Goal: Task Accomplishment & Management: Complete application form

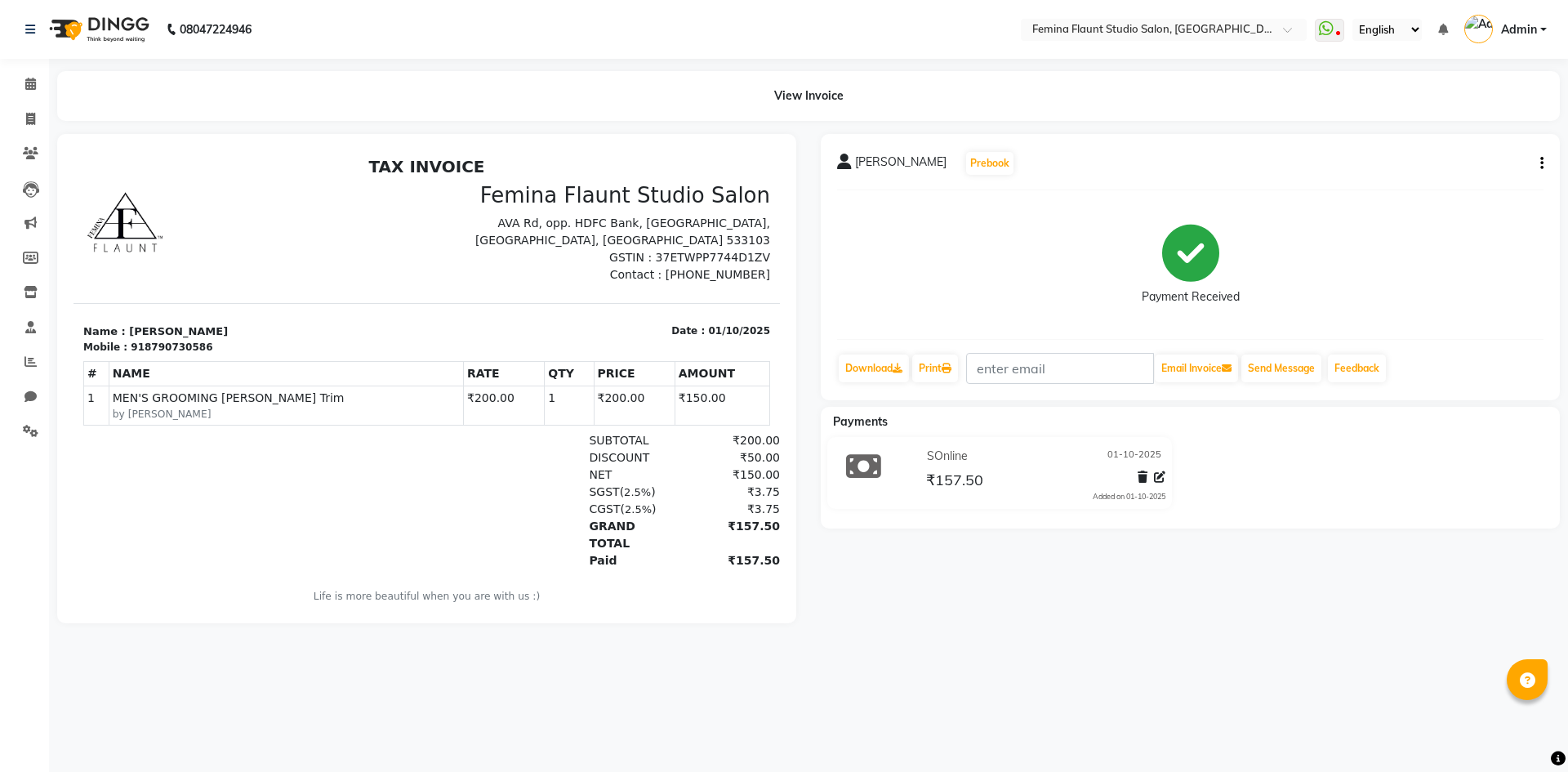
click at [48, 130] on li "Invoice" at bounding box center [24, 120] width 49 height 35
click at [31, 113] on icon at bounding box center [30, 119] width 9 height 12
select select "service"
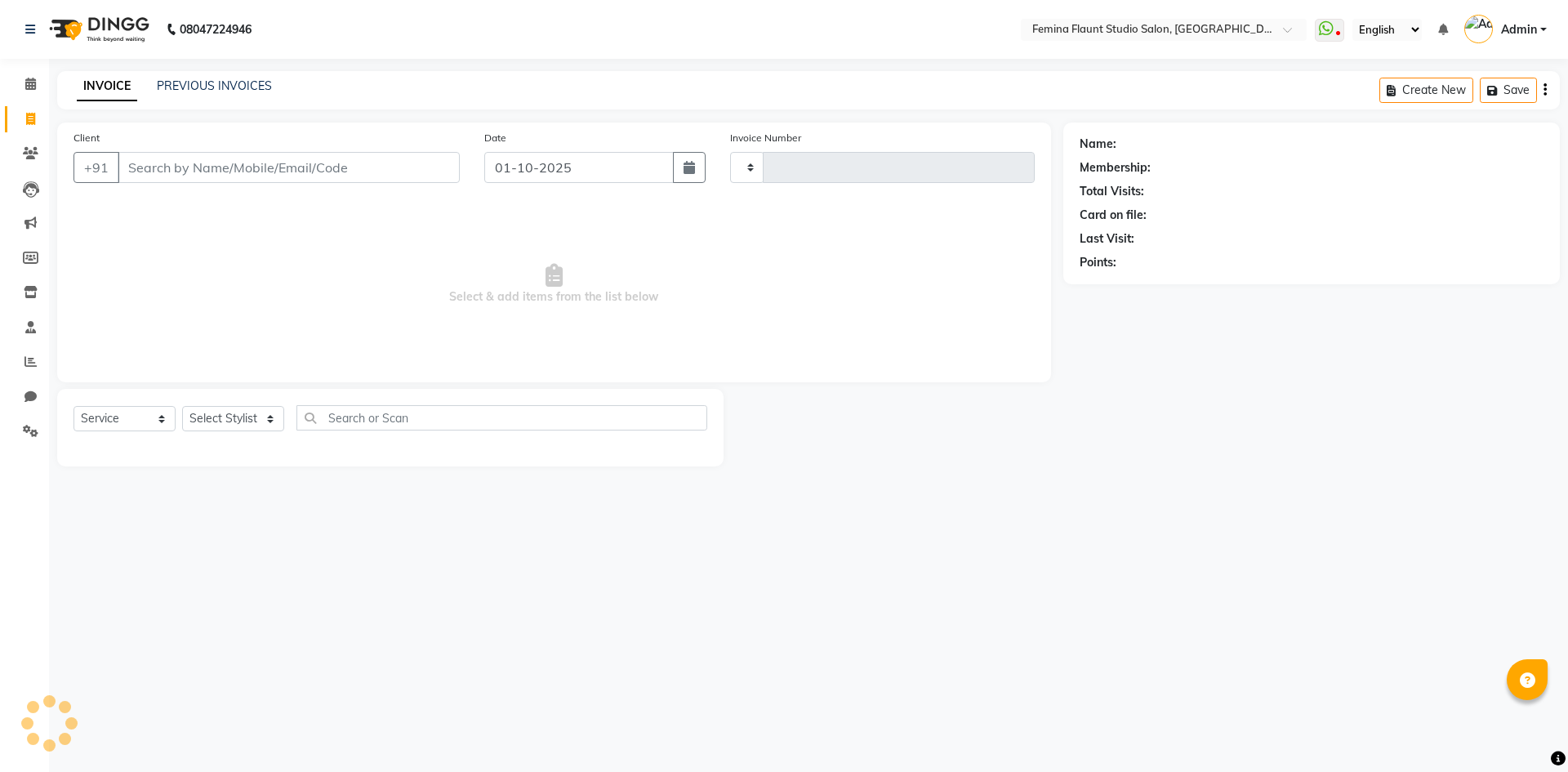
type input "0658"
select select "8333"
click at [217, 91] on link "PREVIOUS INVOICES" at bounding box center [215, 85] width 115 height 15
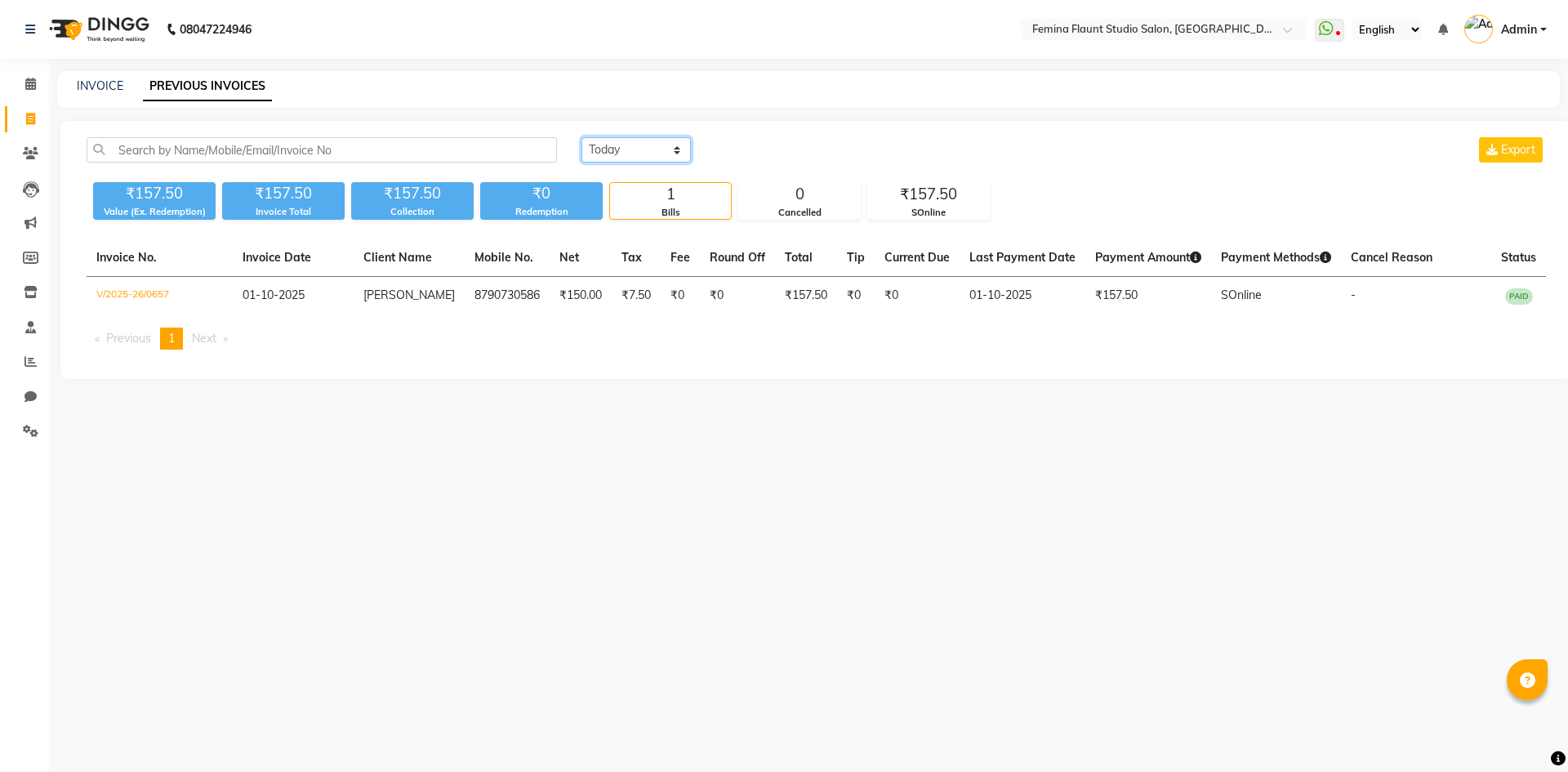
click at [678, 153] on select "[DATE] [DATE] Custom Range" at bounding box center [636, 150] width 109 height 26
select select "range"
click at [582, 138] on select "[DATE] [DATE] Custom Range" at bounding box center [636, 150] width 109 height 26
click at [753, 149] on input "01-10-2025" at bounding box center [769, 151] width 114 height 23
select select "10"
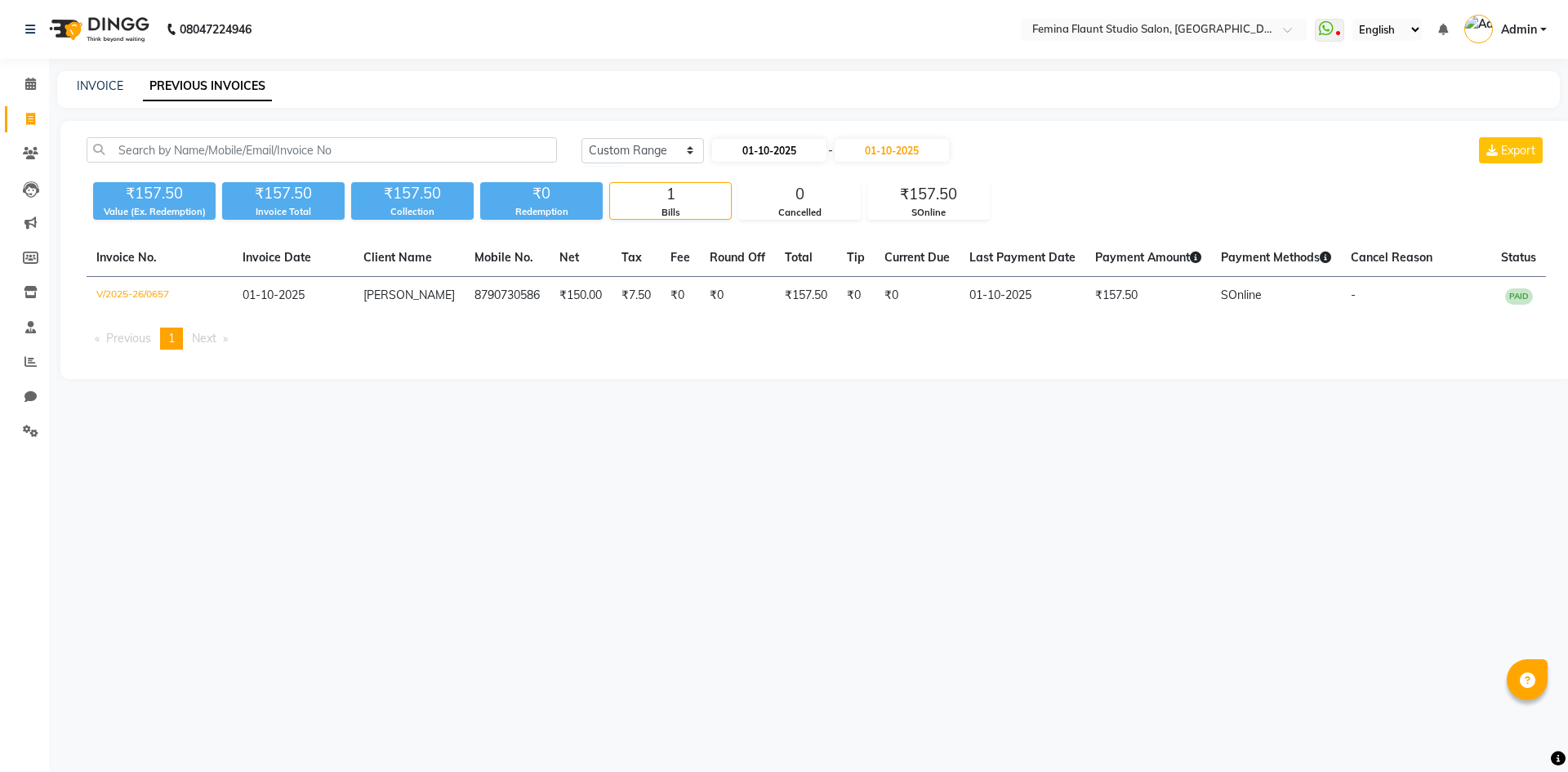
select select "2025"
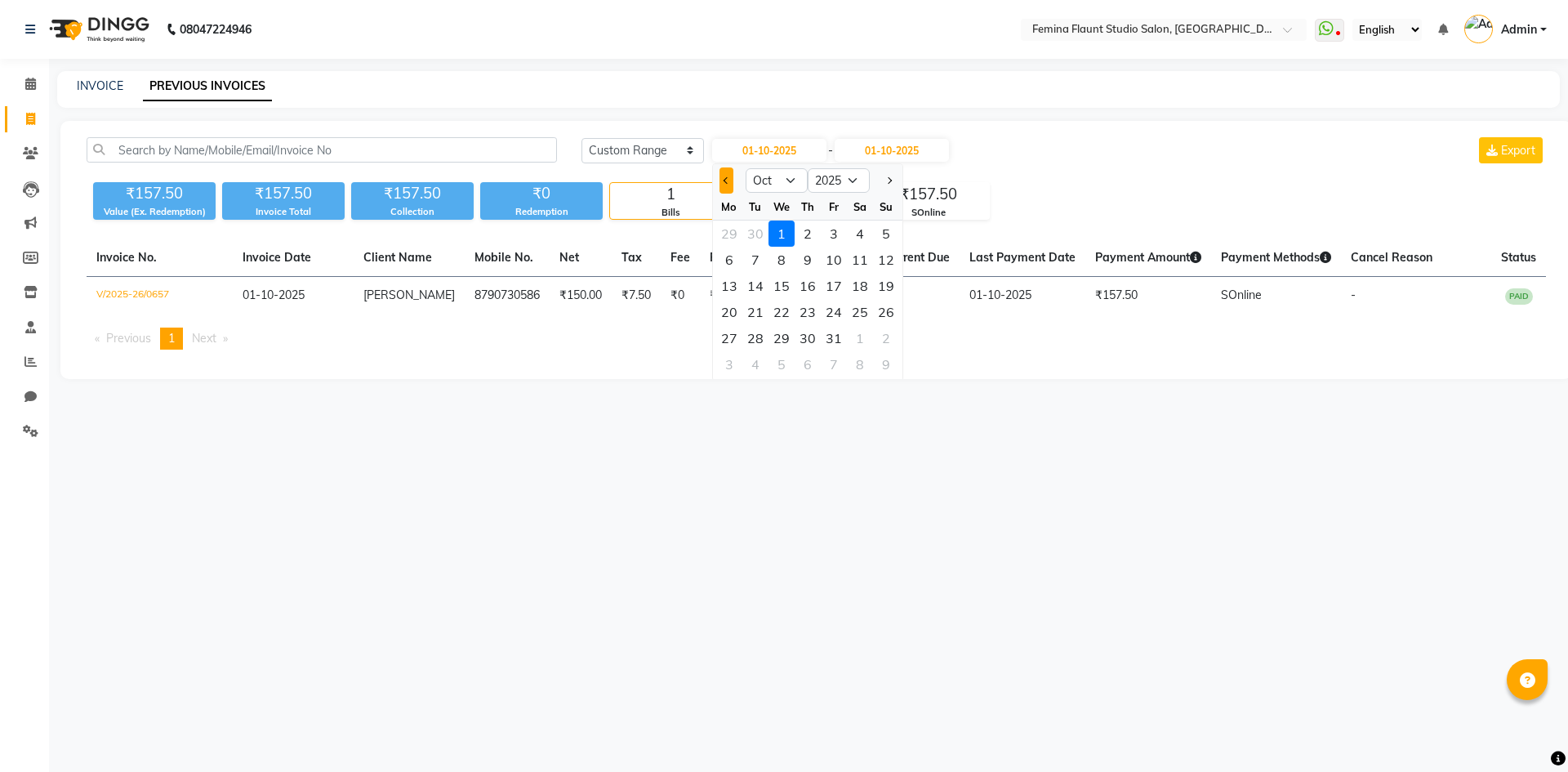
click at [727, 177] on span "Previous month" at bounding box center [725, 180] width 6 height 6
select select "9"
click at [727, 234] on div "1" at bounding box center [729, 233] width 26 height 26
type input "01-09-2025"
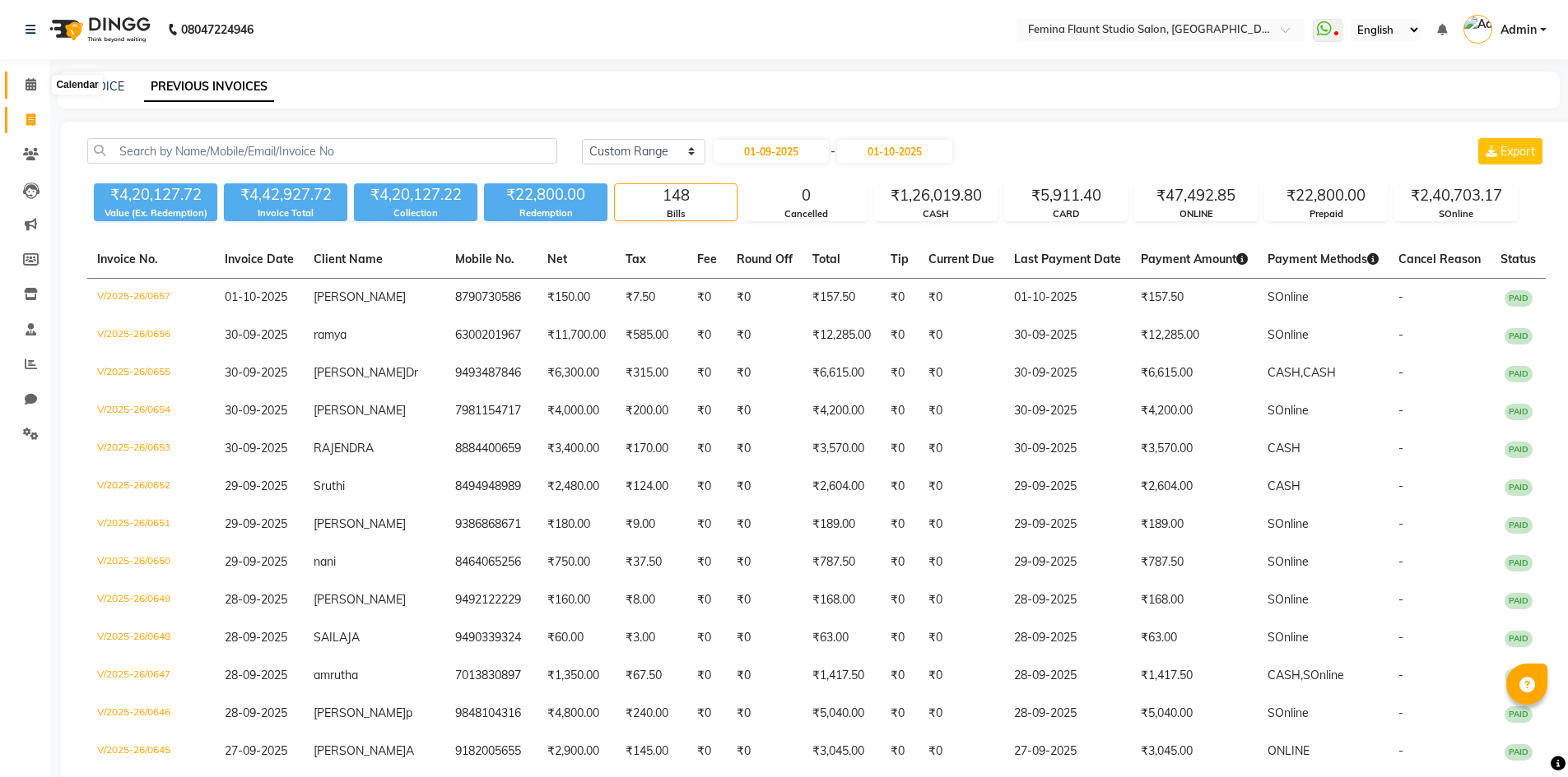
click at [29, 85] on icon at bounding box center [31, 85] width 11 height 13
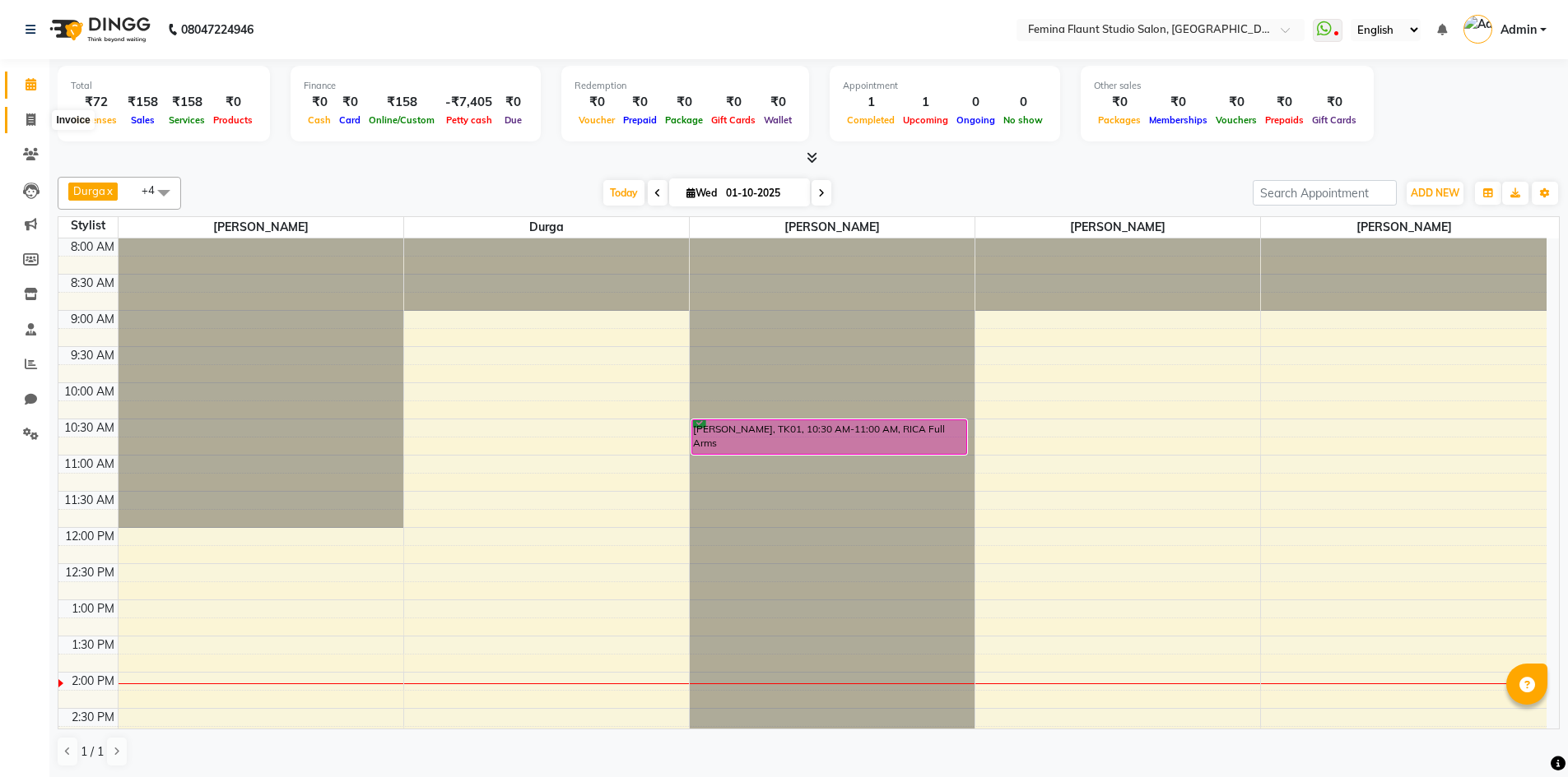
click at [38, 115] on span at bounding box center [30, 120] width 29 height 19
select select "service"
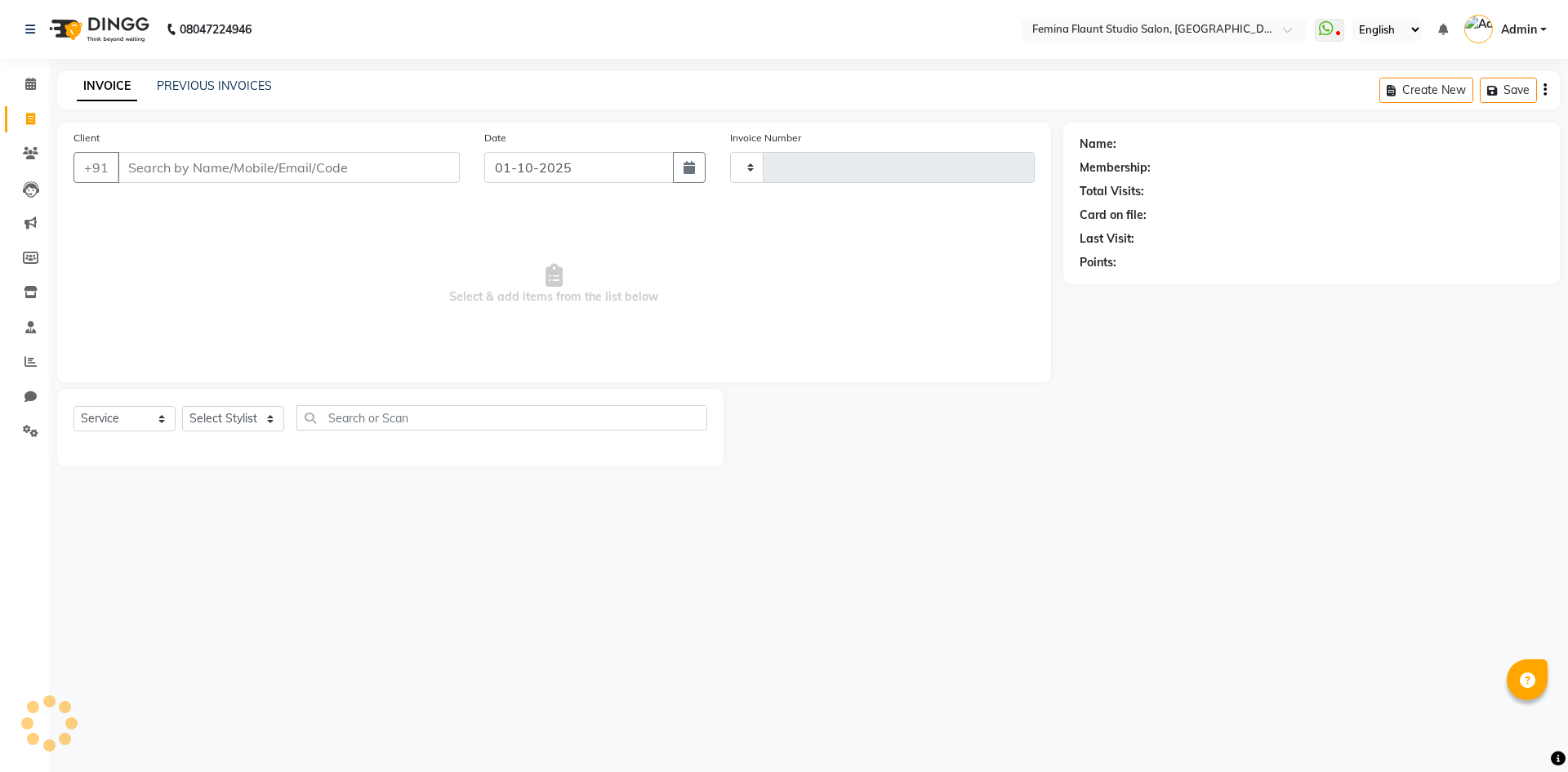
type input "0658"
select select "8333"
click at [296, 168] on input "Client" at bounding box center [289, 167] width 342 height 31
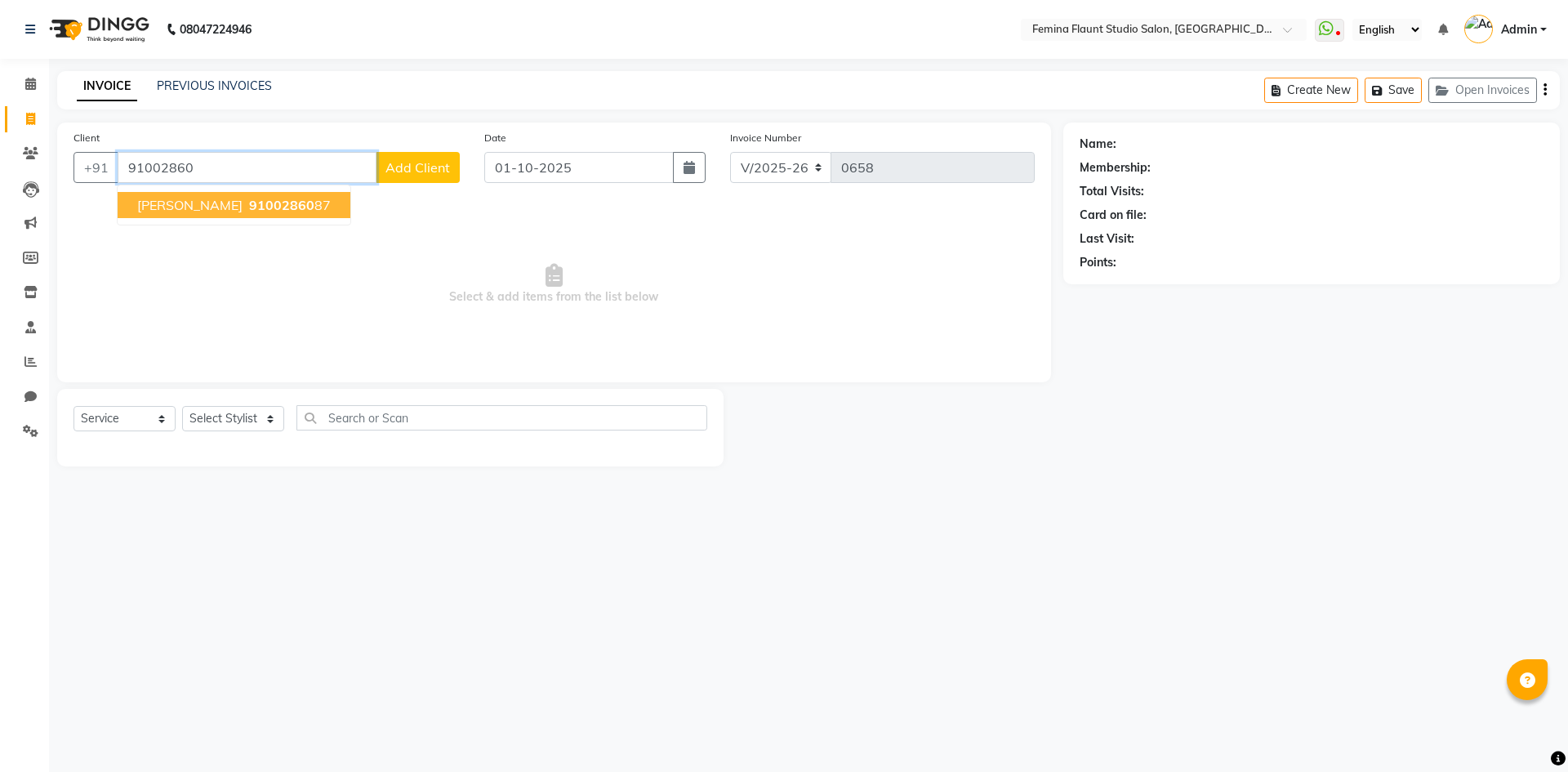
click at [258, 208] on ngb-highlight "91002860 87" at bounding box center [288, 205] width 85 height 16
type input "9100286087"
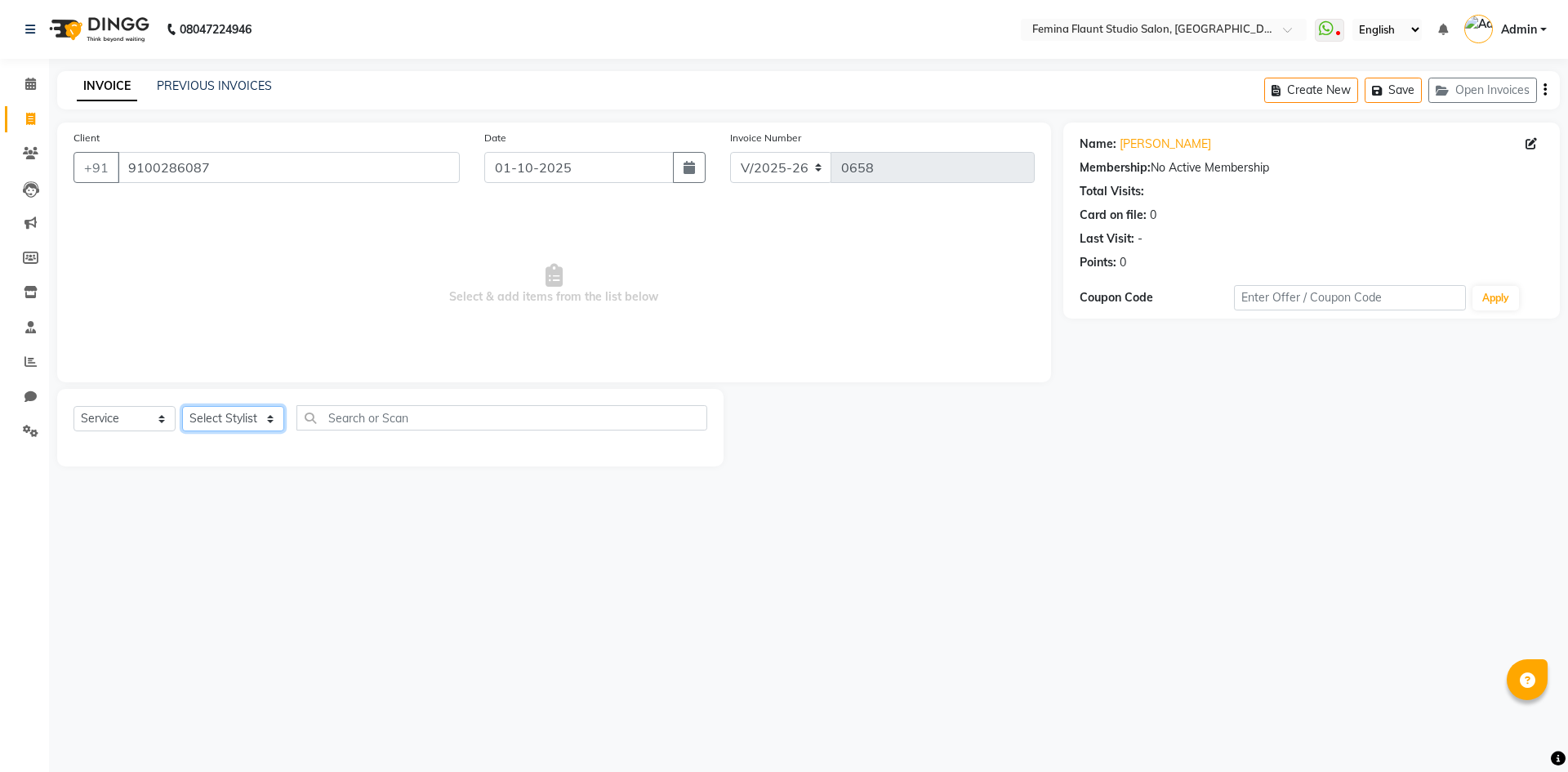
click at [263, 421] on select "Select Stylist Admin Durga [PERSON_NAME] [PERSON_NAME] Sri [PERSON_NAME] [PERSO…" at bounding box center [232, 419] width 102 height 26
select select "91625"
click at [182, 406] on select "Select Stylist Admin Durga [PERSON_NAME] [PERSON_NAME] Sri [PERSON_NAME] [PERSO…" at bounding box center [232, 419] width 102 height 26
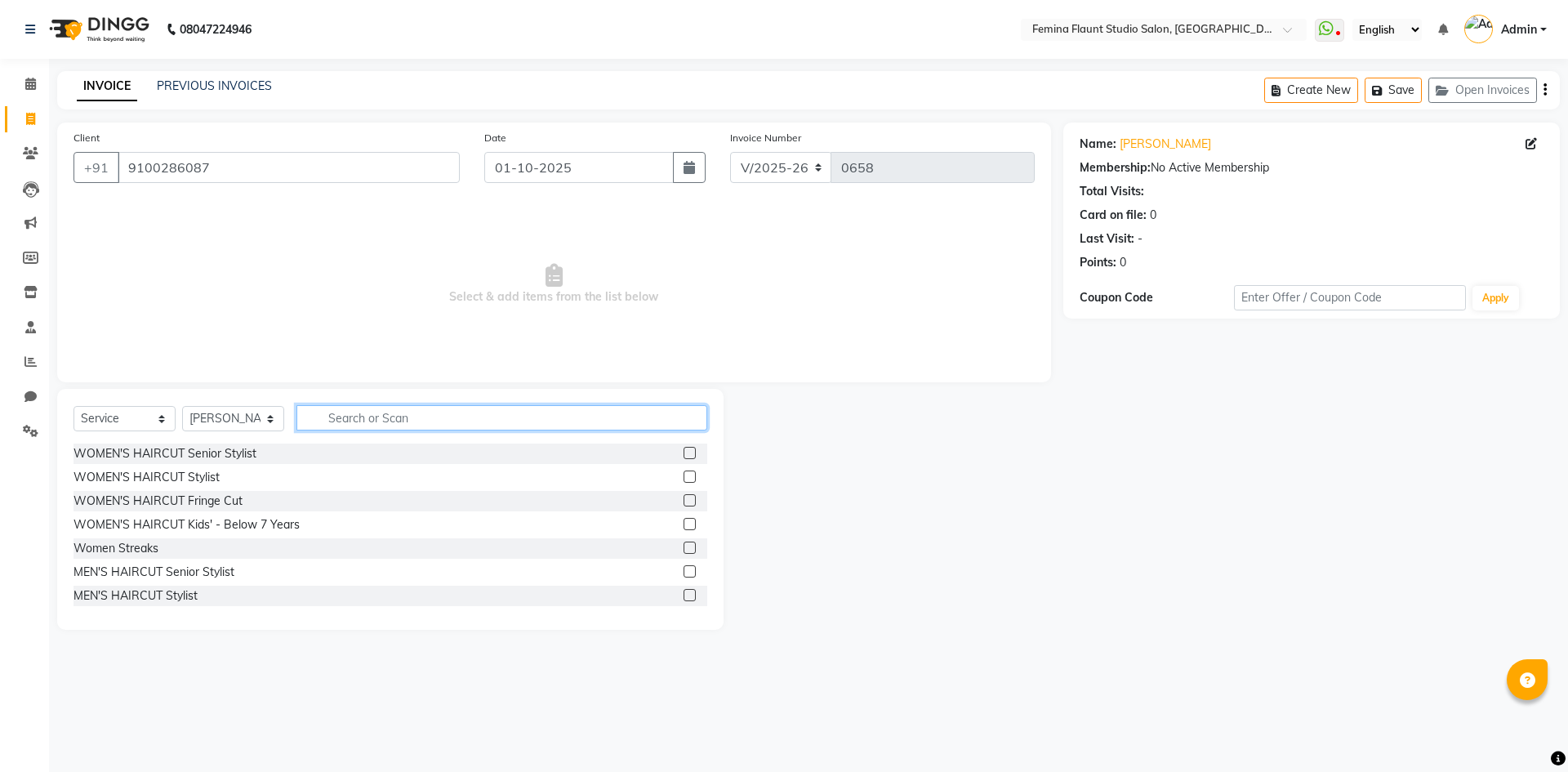
click at [411, 420] on input "text" at bounding box center [501, 418] width 411 height 26
click at [357, 422] on input "ric" at bounding box center [490, 418] width 388 height 26
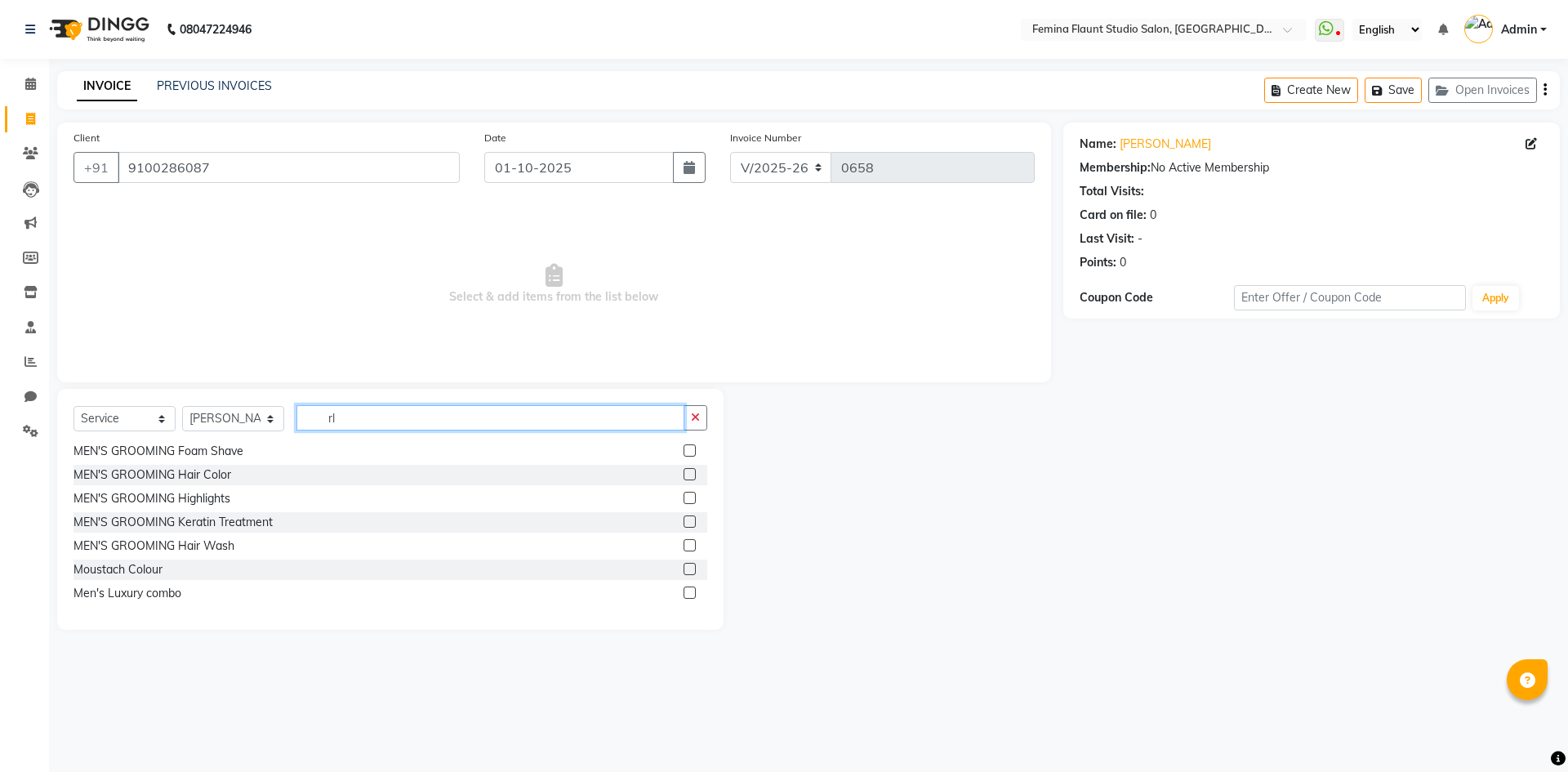
scroll to position [0, 0]
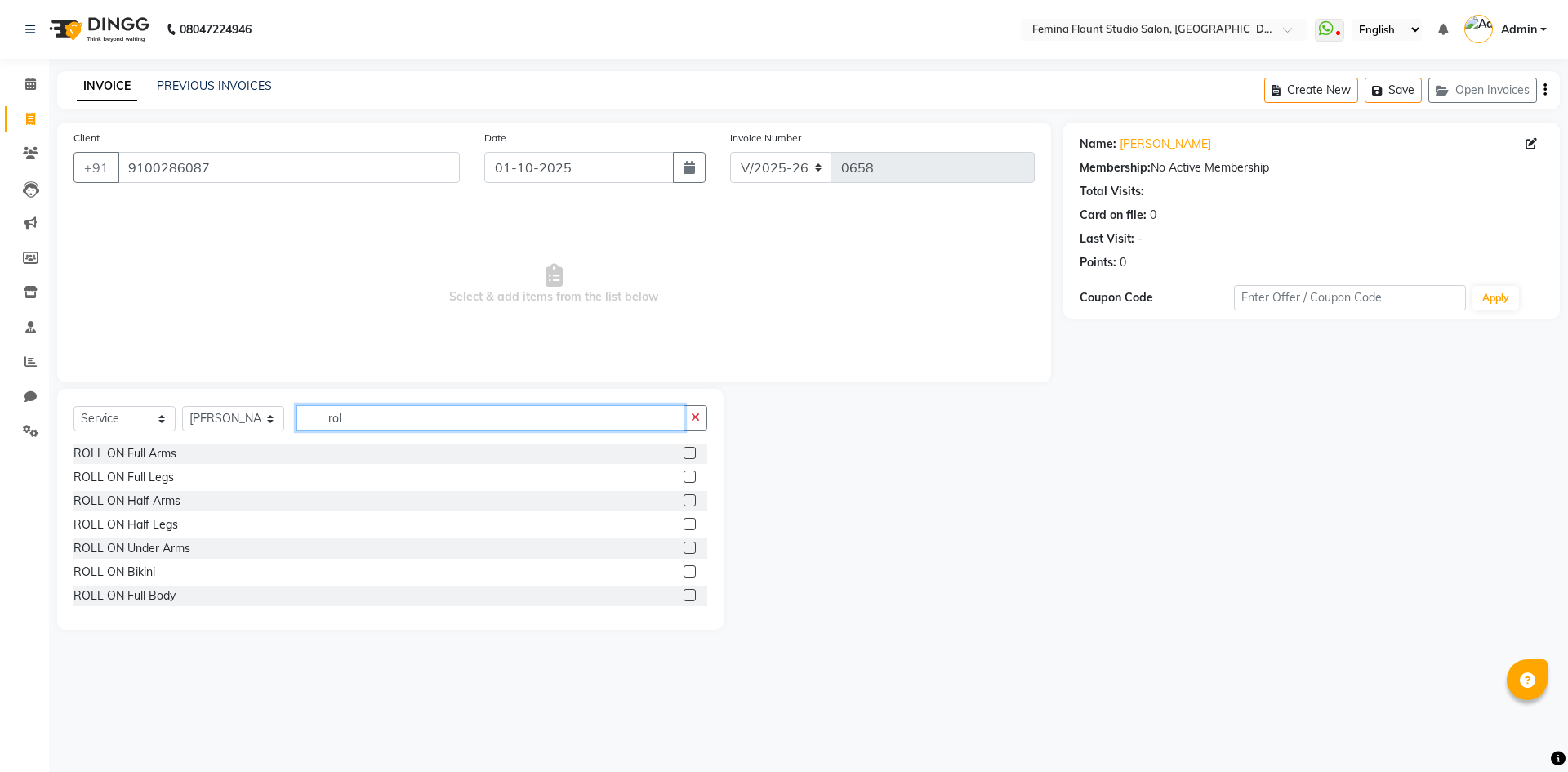
type input "rol"
click at [684, 450] on label at bounding box center [690, 453] width 12 height 12
click at [684, 450] on input "checkbox" at bounding box center [689, 454] width 11 height 11
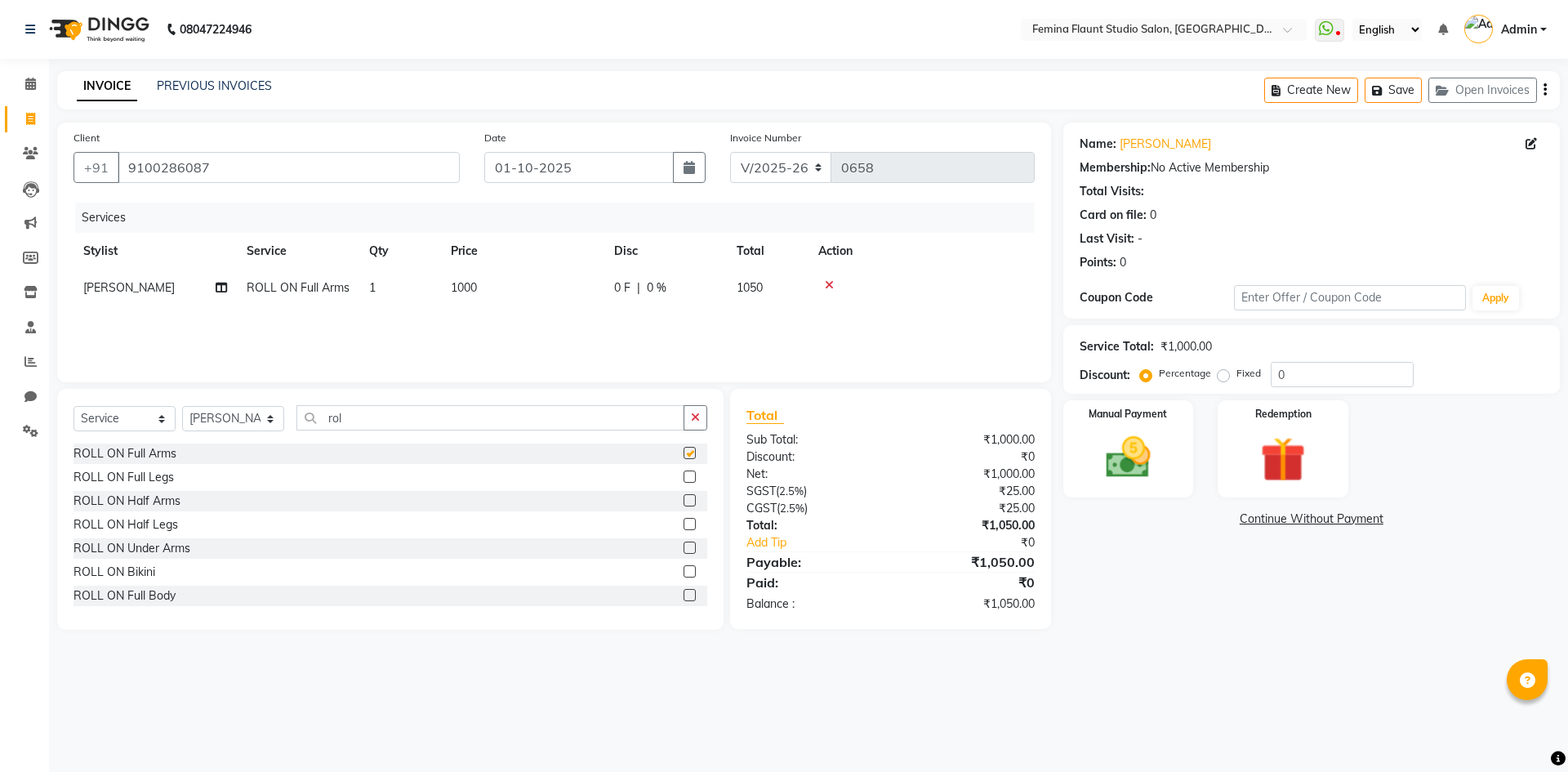
checkbox input "false"
click at [684, 524] on label at bounding box center [690, 524] width 12 height 12
click at [684, 524] on input "checkbox" at bounding box center [689, 525] width 11 height 11
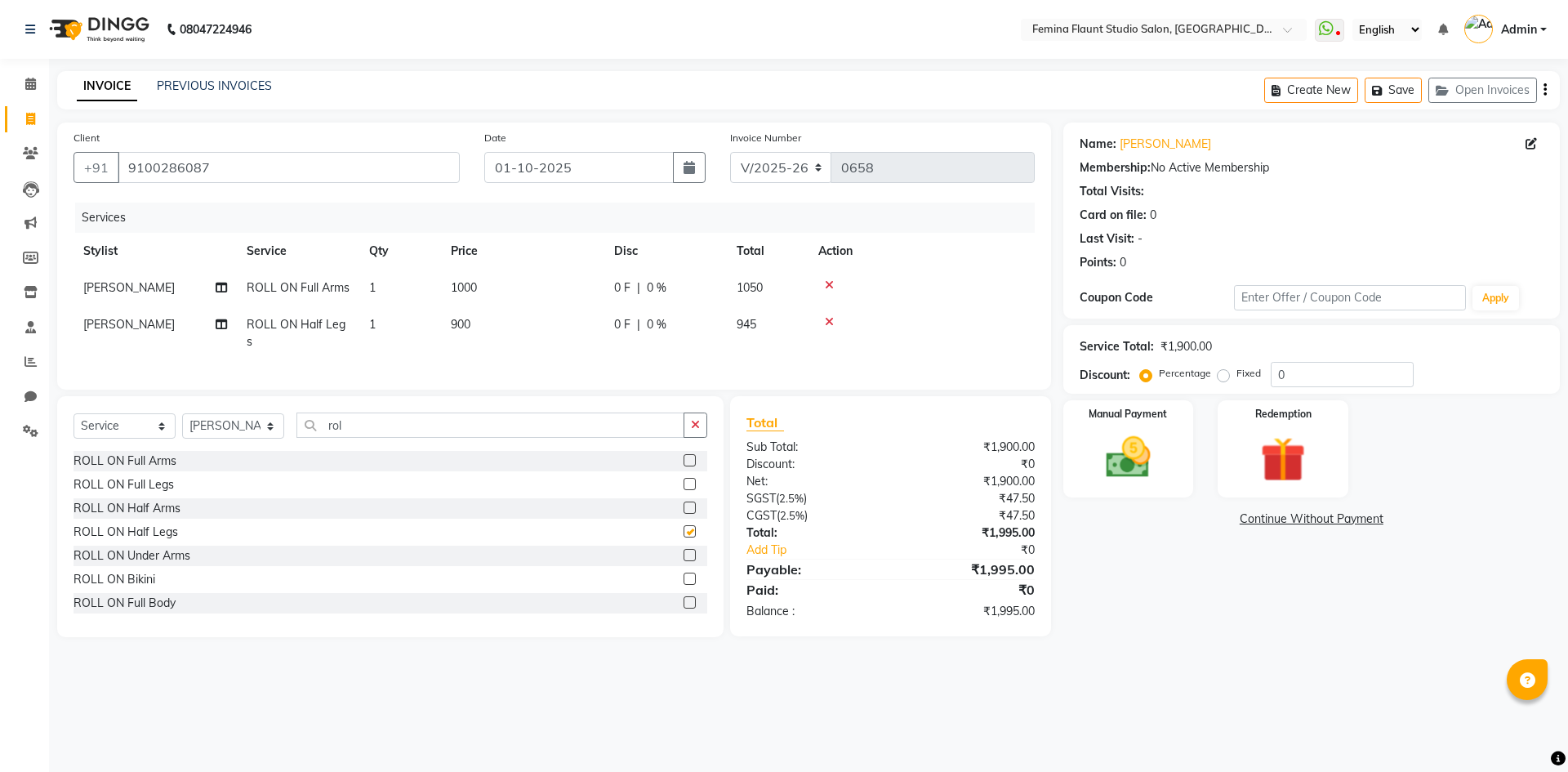
checkbox input "false"
click at [504, 413] on input "rol" at bounding box center [490, 425] width 388 height 26
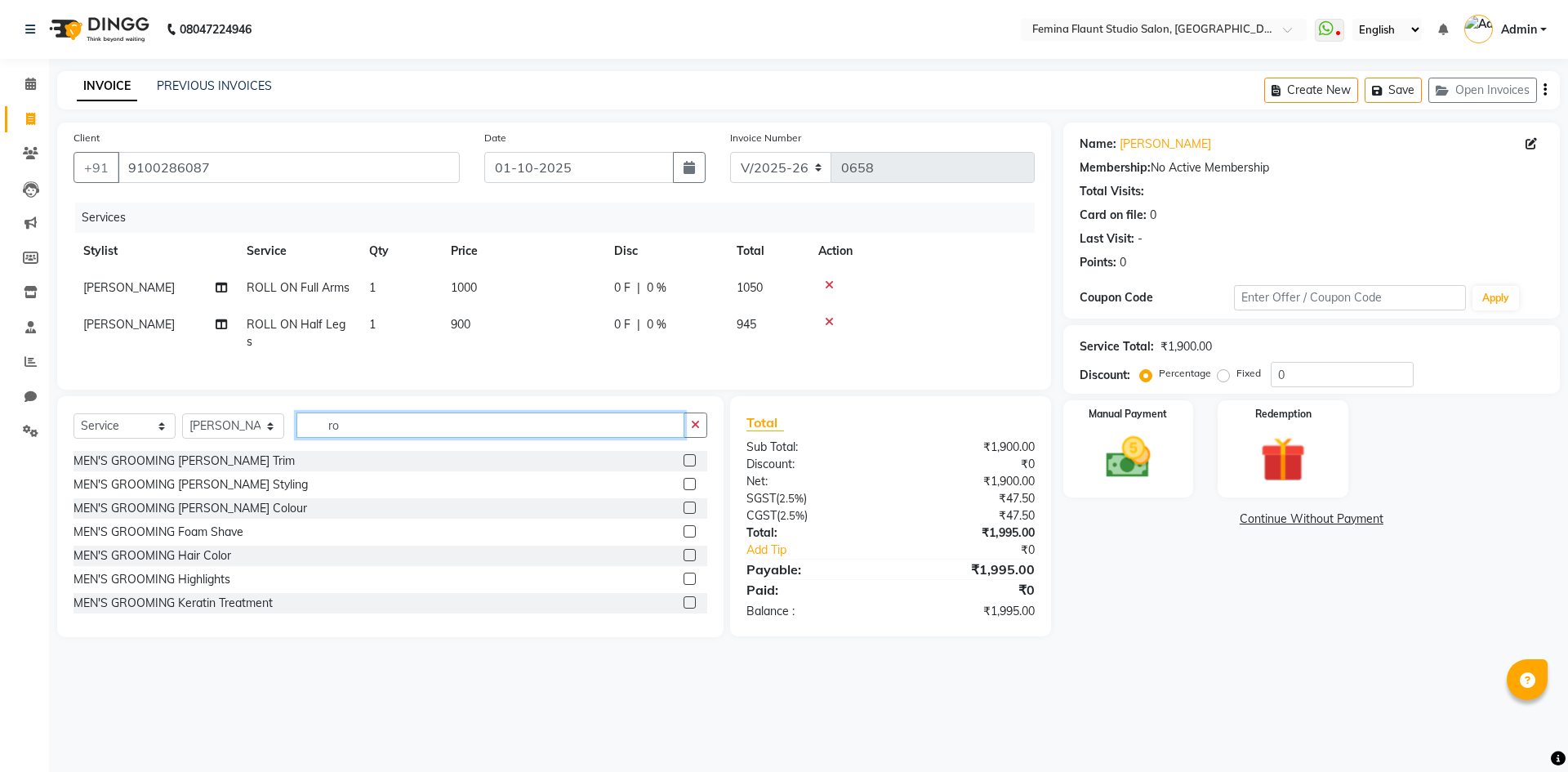
type input "r"
click at [440, 413] on input "text" at bounding box center [501, 425] width 411 height 26
type input "ped"
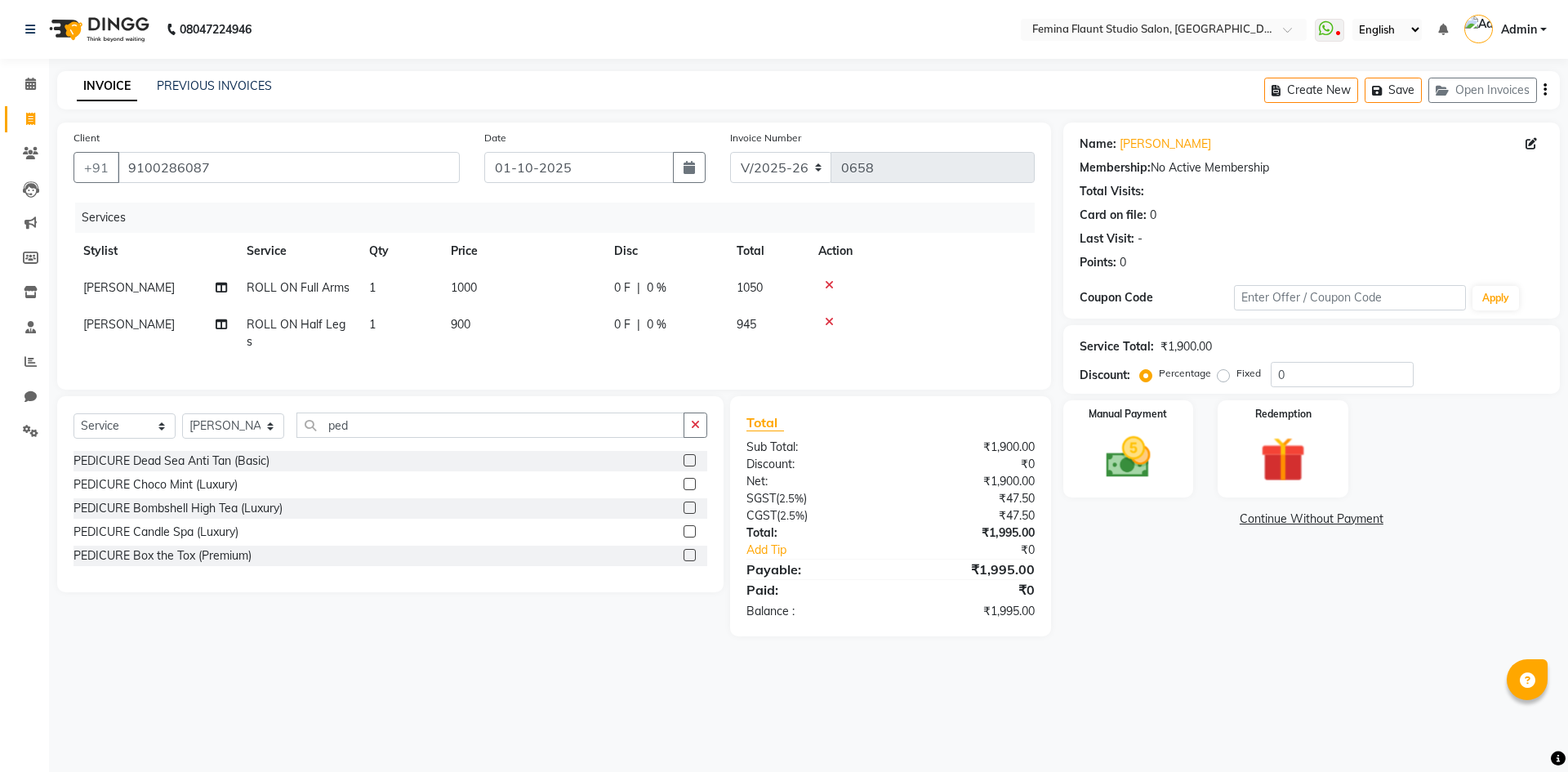
click at [687, 481] on label at bounding box center [690, 484] width 12 height 12
click at [687, 481] on input "checkbox" at bounding box center [689, 485] width 11 height 11
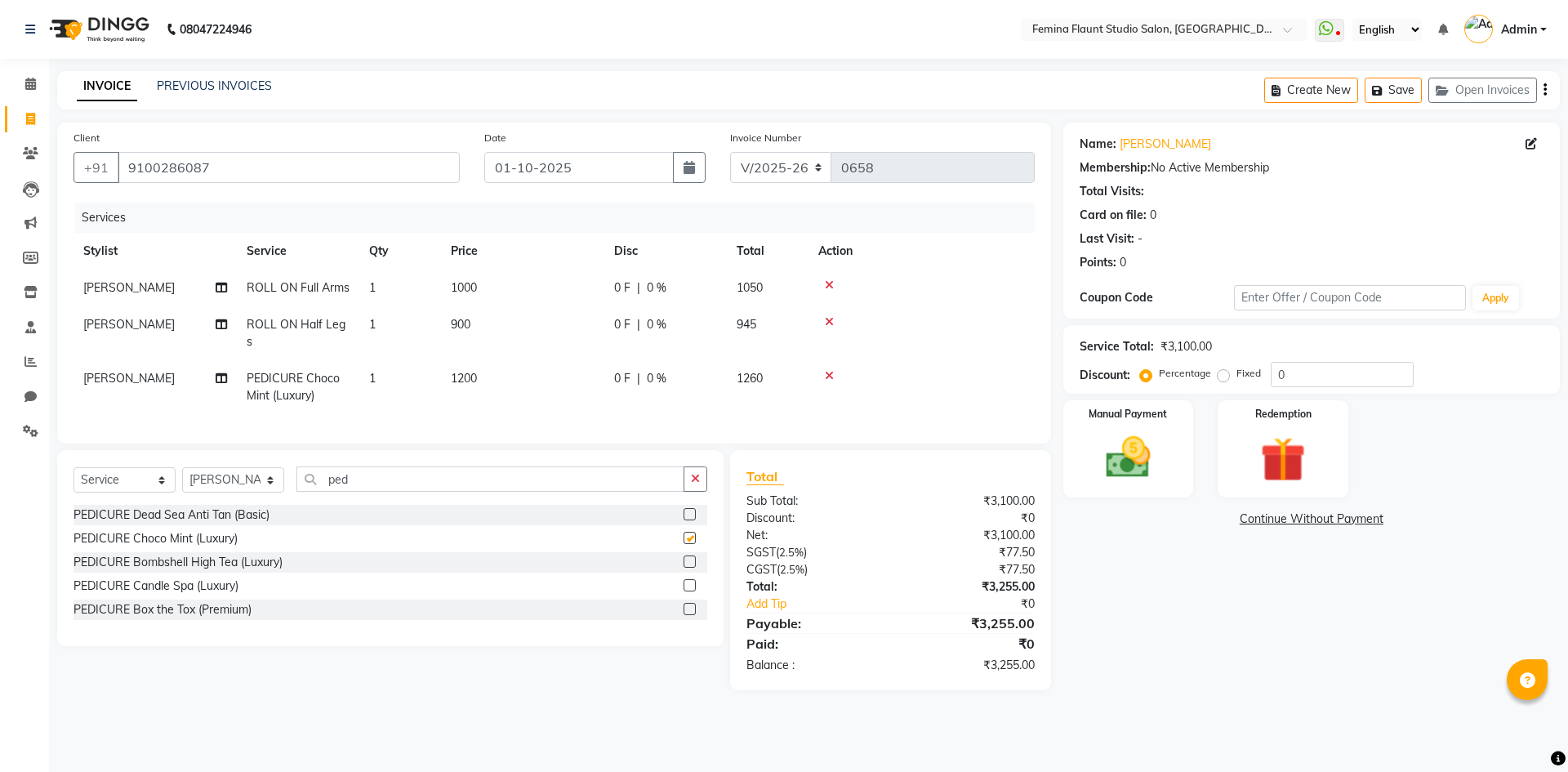
checkbox input "false"
click at [132, 371] on span "[PERSON_NAME]" at bounding box center [129, 378] width 91 height 15
select select "91625"
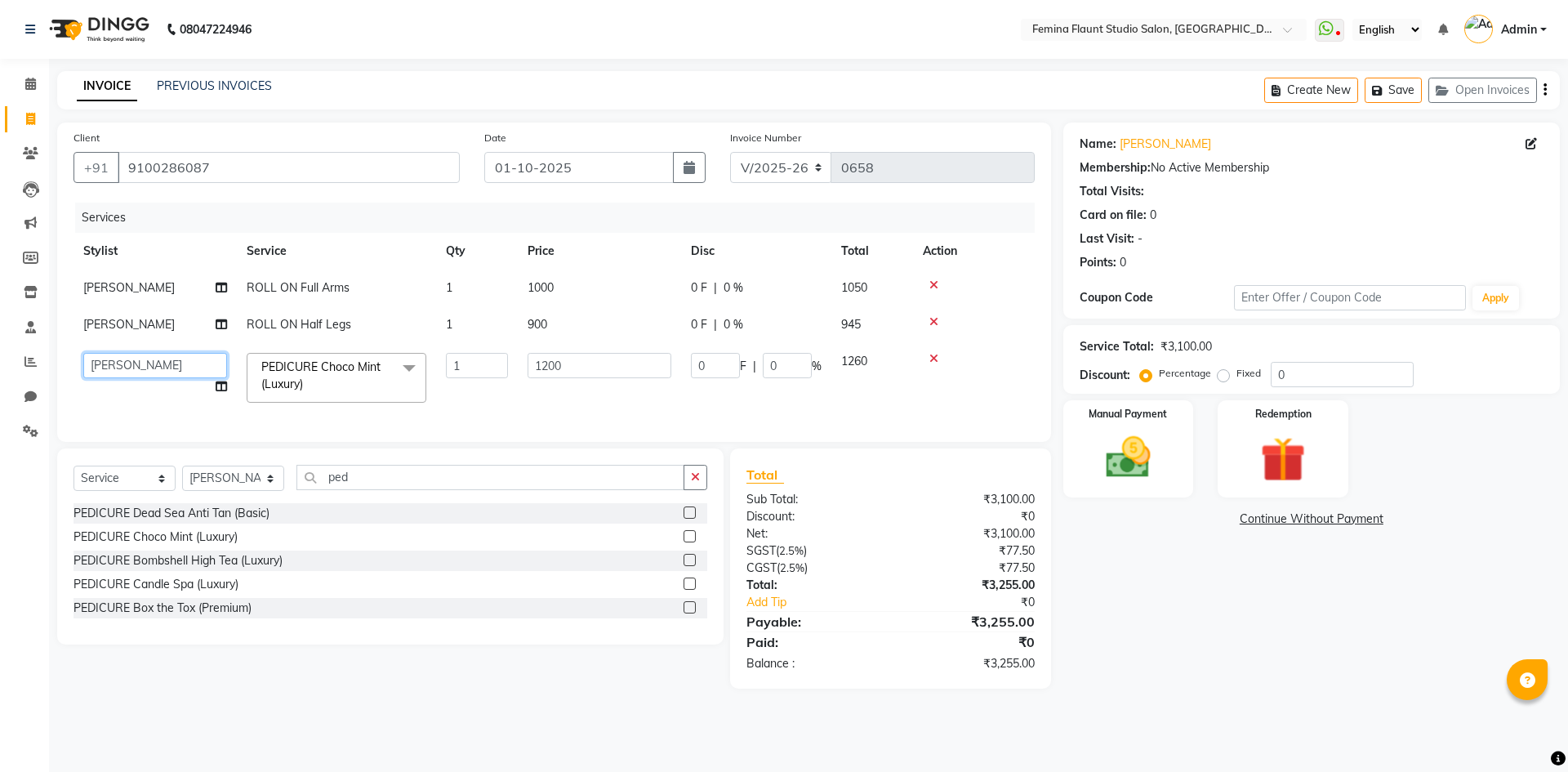
click at [162, 359] on select "Admin Durga [PERSON_NAME] [PERSON_NAME] Sri [PERSON_NAME] [PERSON_NAME] [PERSON…" at bounding box center [155, 366] width 144 height 26
click at [165, 363] on select "Admin Durga [PERSON_NAME] [PERSON_NAME] Sri [PERSON_NAME] [PERSON_NAME] [PERSON…" at bounding box center [155, 366] width 144 height 26
click at [183, 378] on select "Admin Durga [PERSON_NAME] [PERSON_NAME] Sri [PERSON_NAME] [PERSON_NAME] [PERSON…" at bounding box center [155, 366] width 144 height 26
click at [83, 353] on select "Admin Durga [PERSON_NAME] [PERSON_NAME] Sri [PERSON_NAME] [PERSON_NAME] [PERSON…" at bounding box center [155, 366] width 144 height 26
click at [1141, 482] on img at bounding box center [1129, 457] width 76 height 54
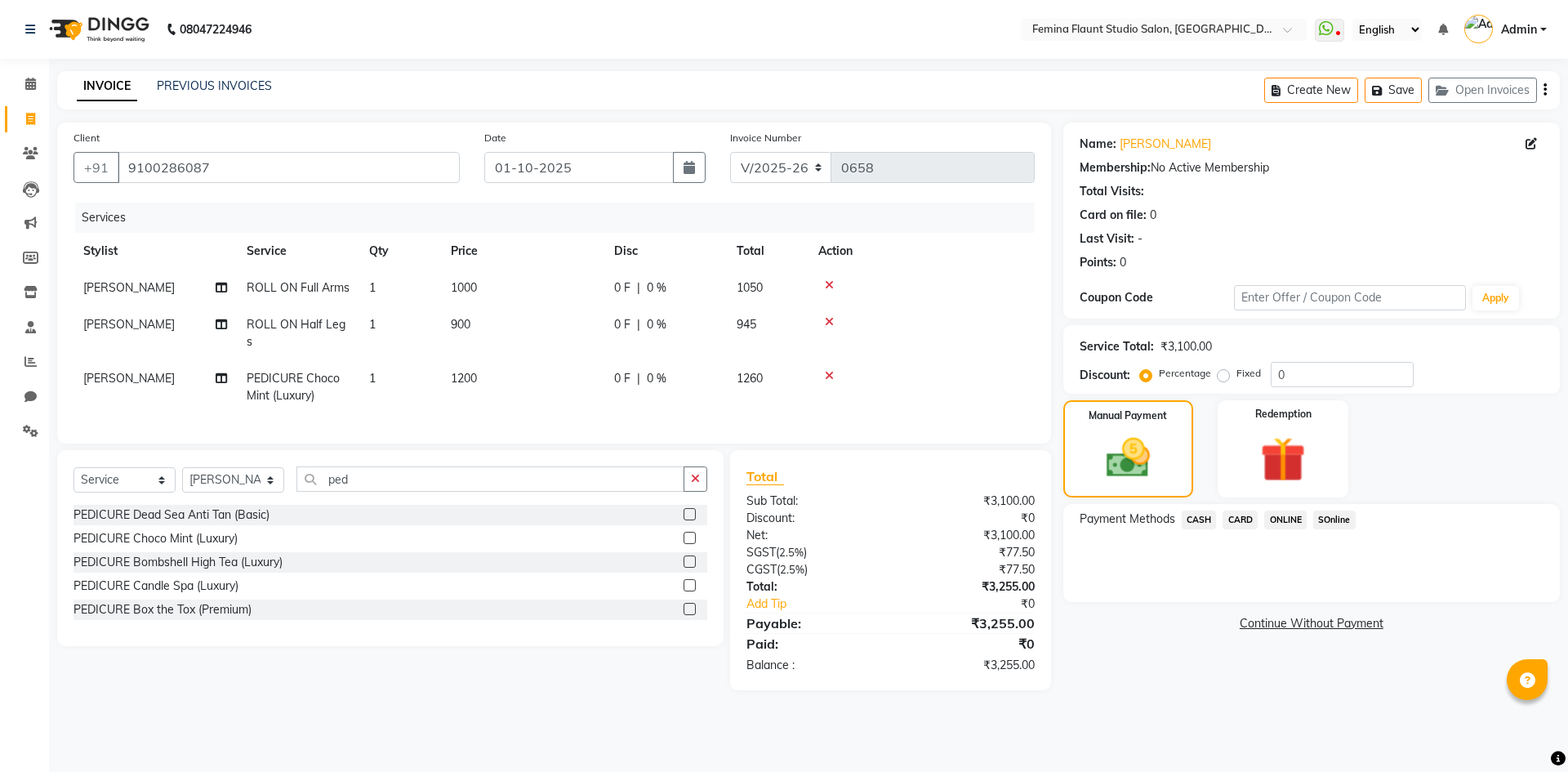
click at [1334, 515] on span "SOnline" at bounding box center [1335, 520] width 43 height 19
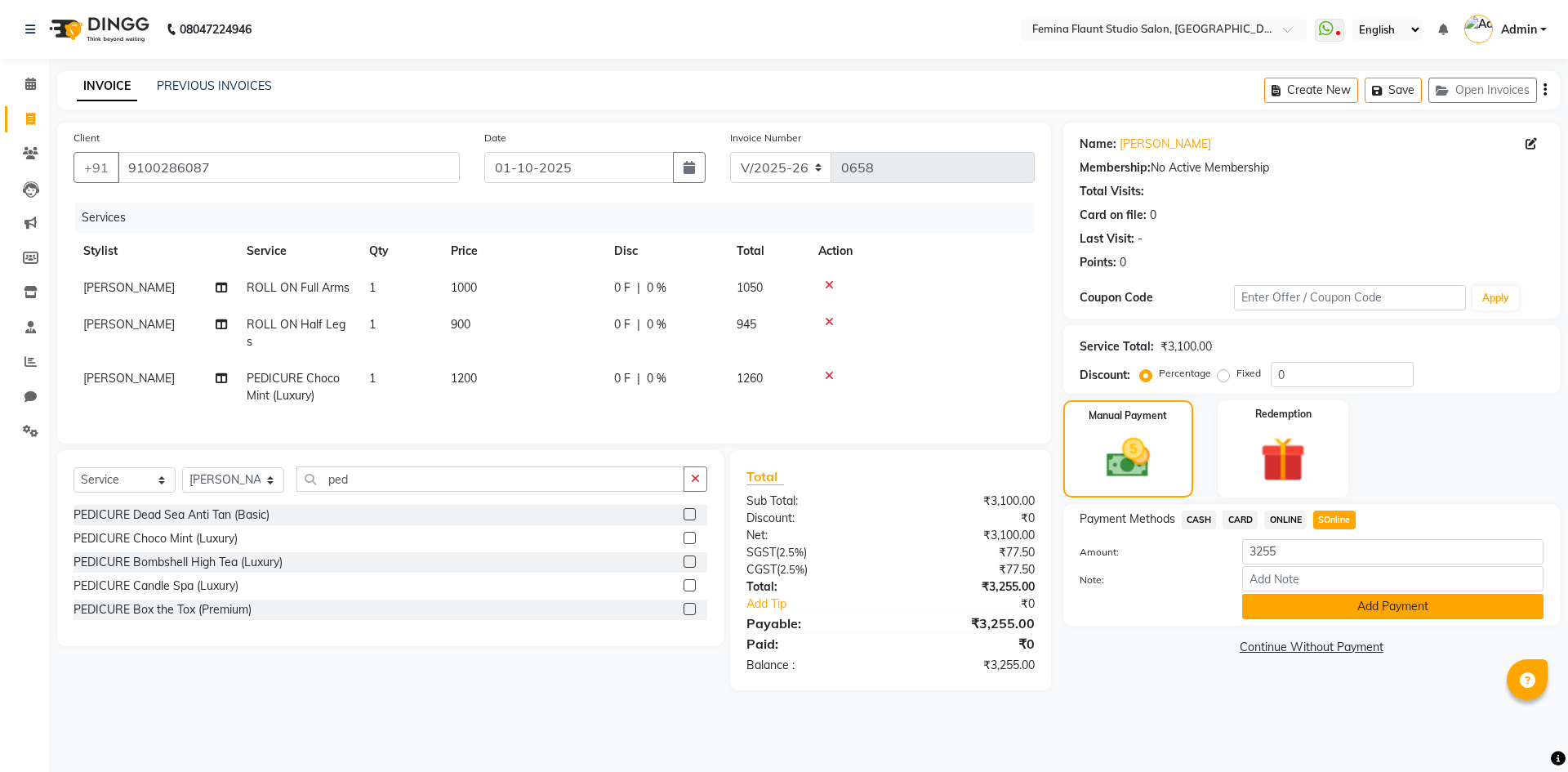
click at [1338, 602] on button "Add Payment" at bounding box center [1393, 607] width 302 height 26
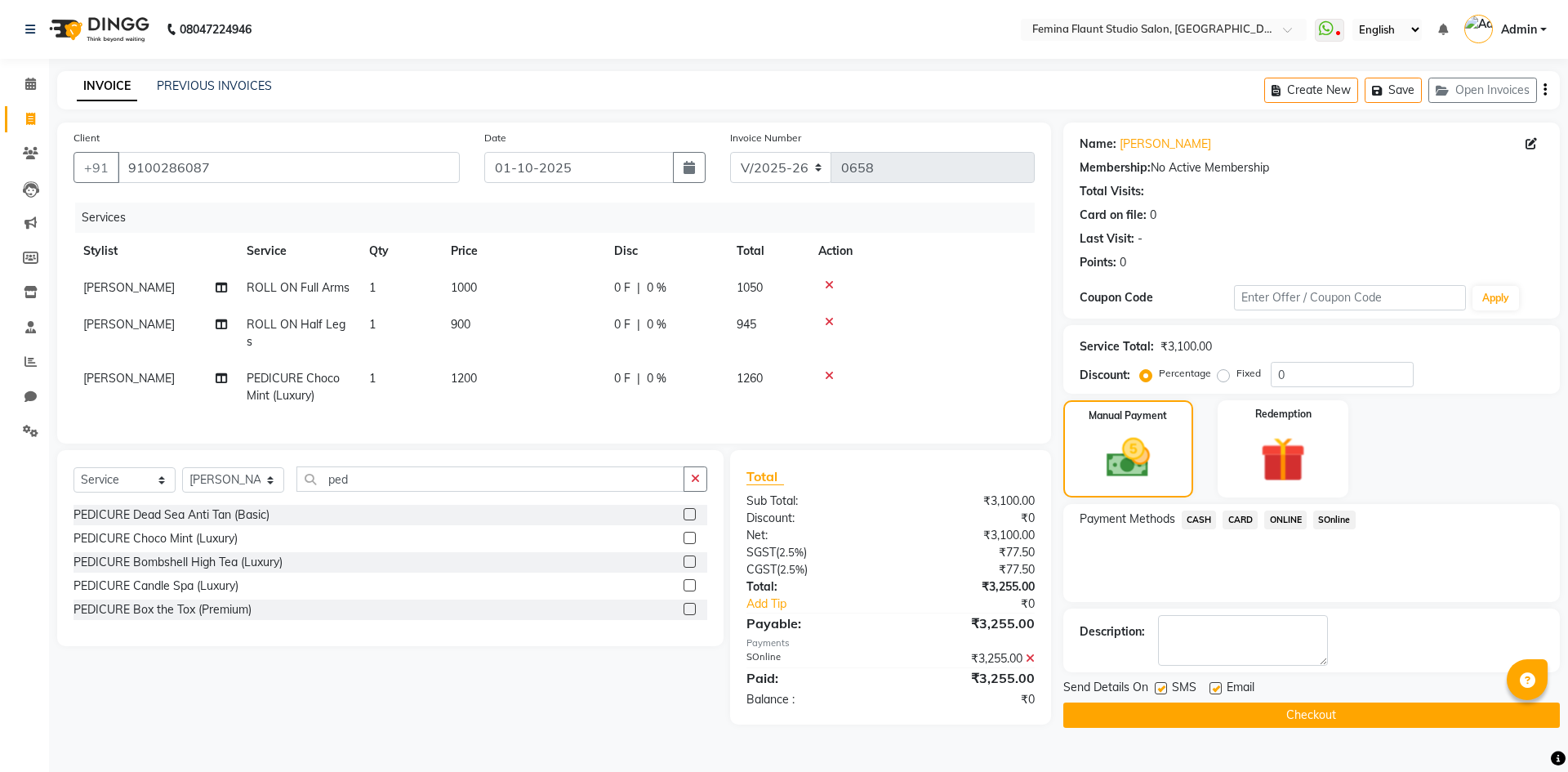
click at [1326, 717] on button "Checkout" at bounding box center [1312, 715] width 497 height 26
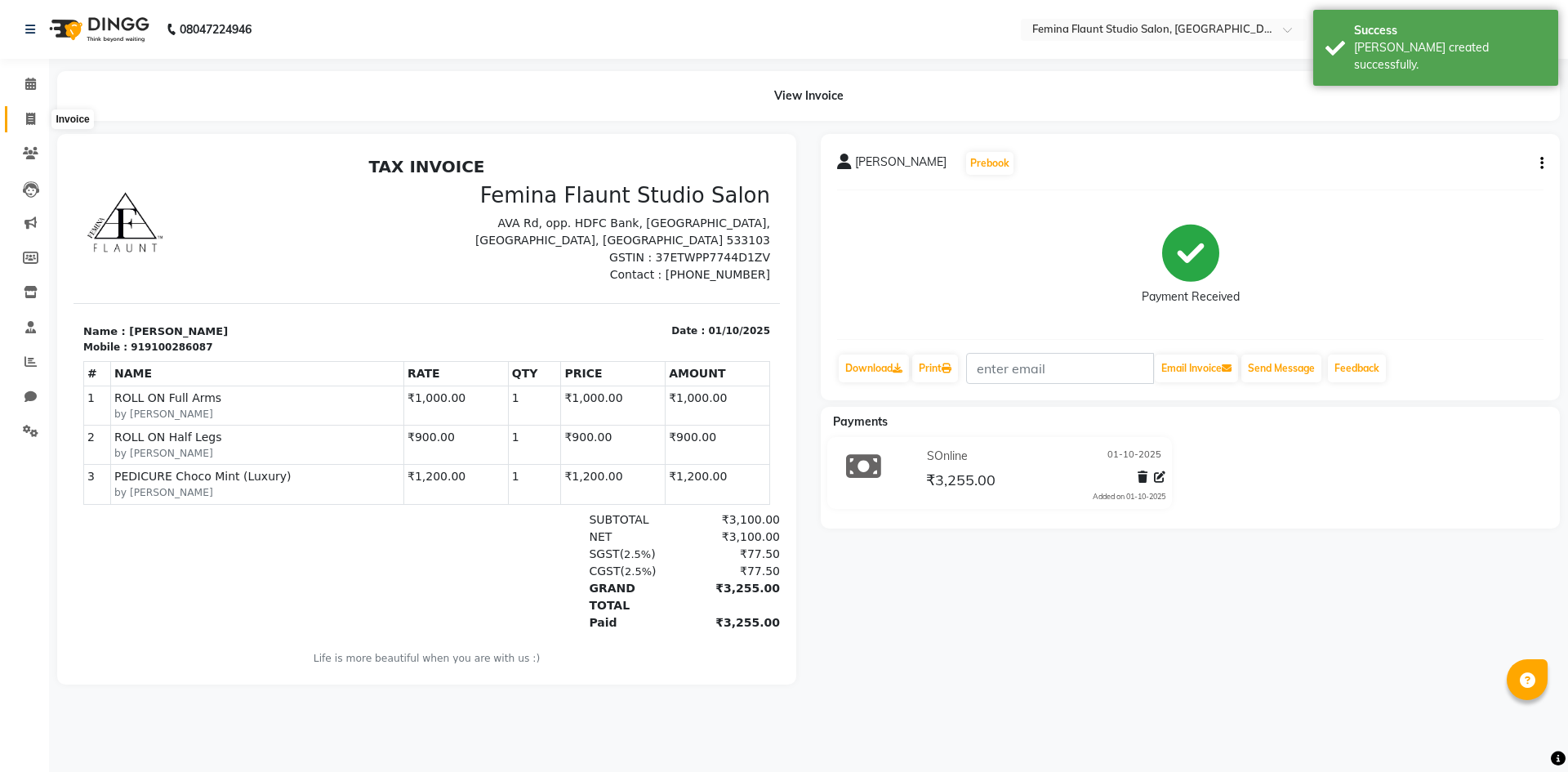
click at [32, 115] on icon at bounding box center [30, 119] width 9 height 12
select select "service"
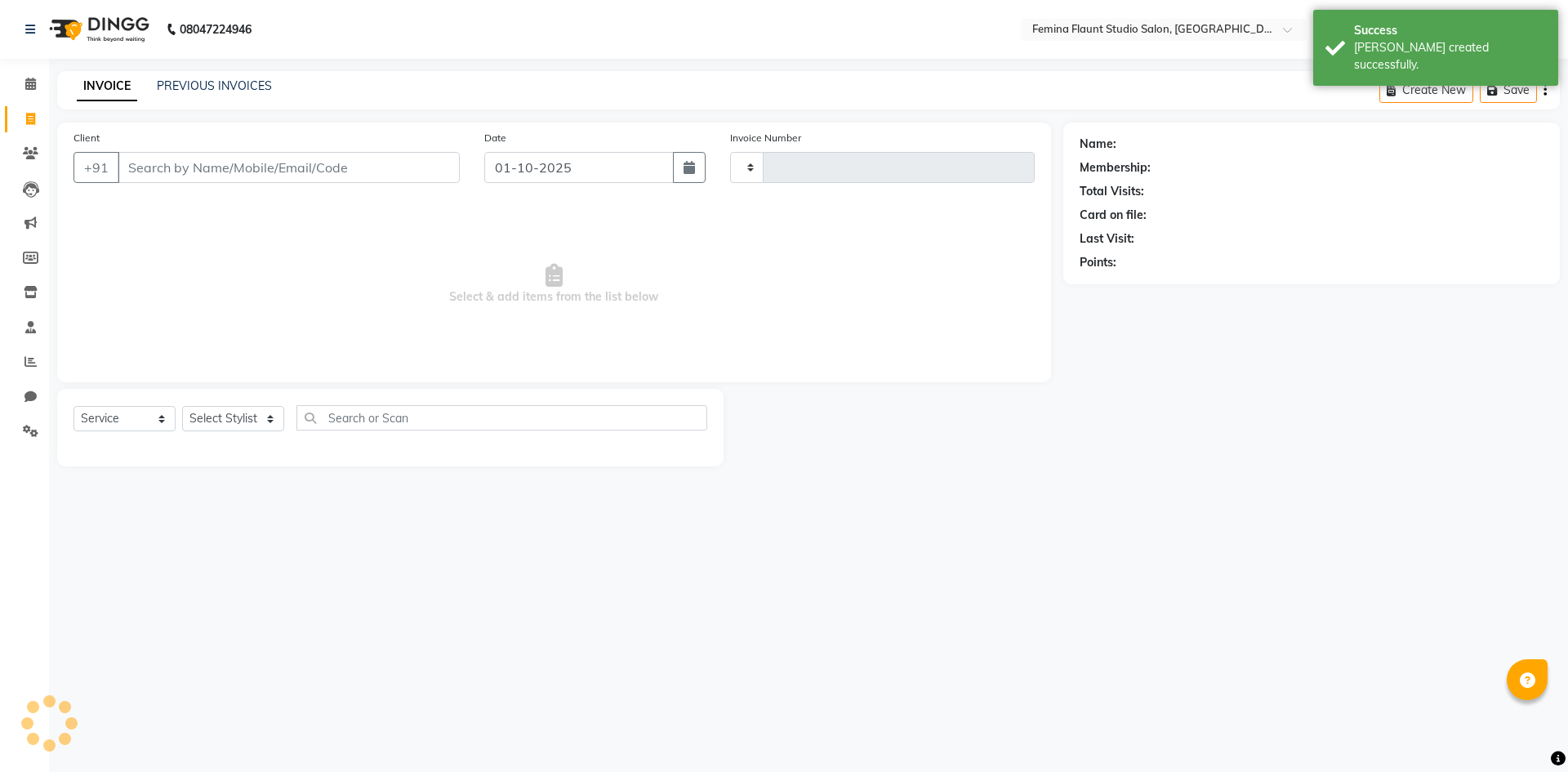
type input "0659"
select select "8333"
click at [237, 171] on input "Client" at bounding box center [289, 167] width 342 height 31
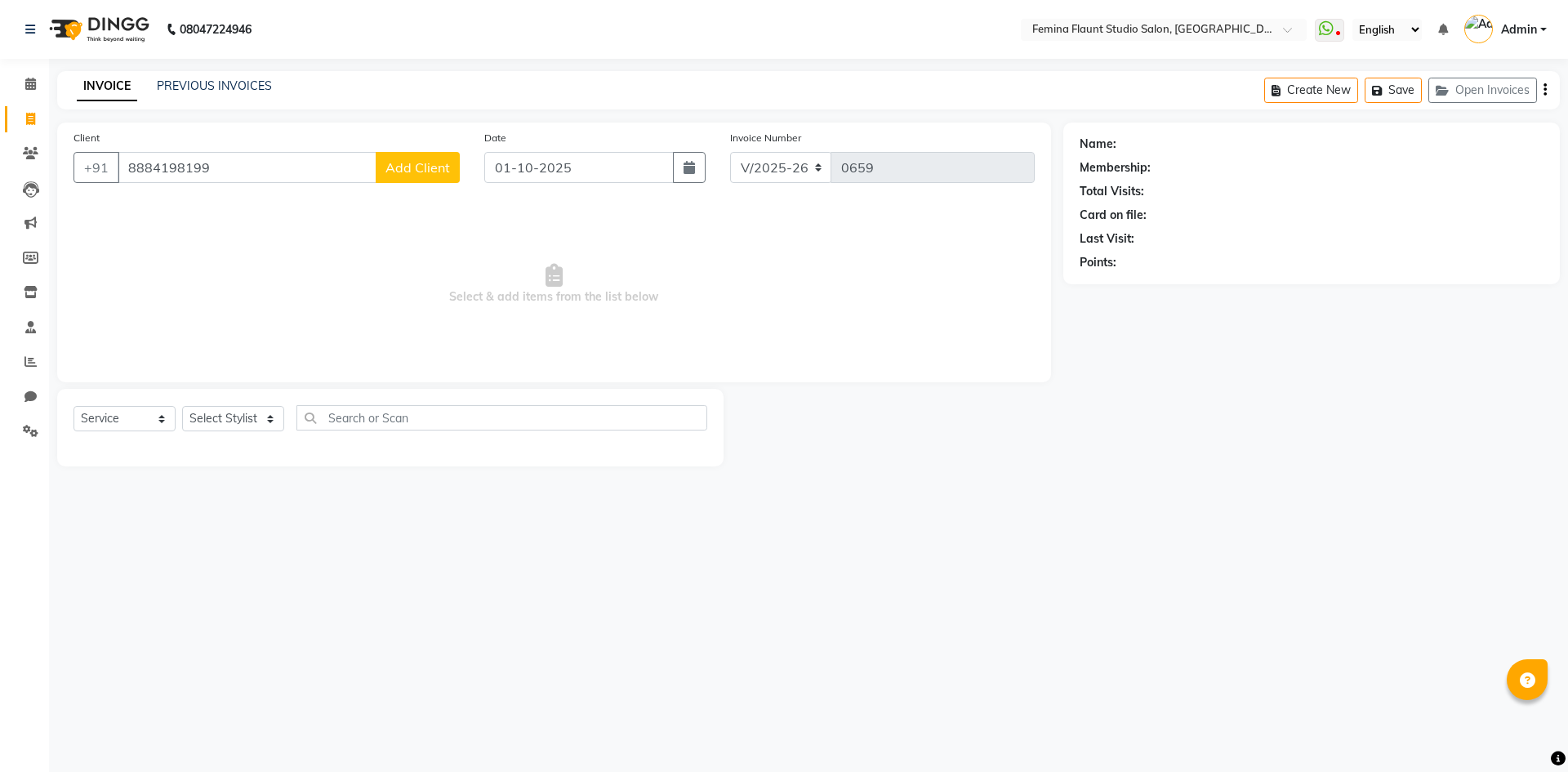
type input "8884198199"
click at [421, 166] on span "Add Client" at bounding box center [418, 168] width 65 height 16
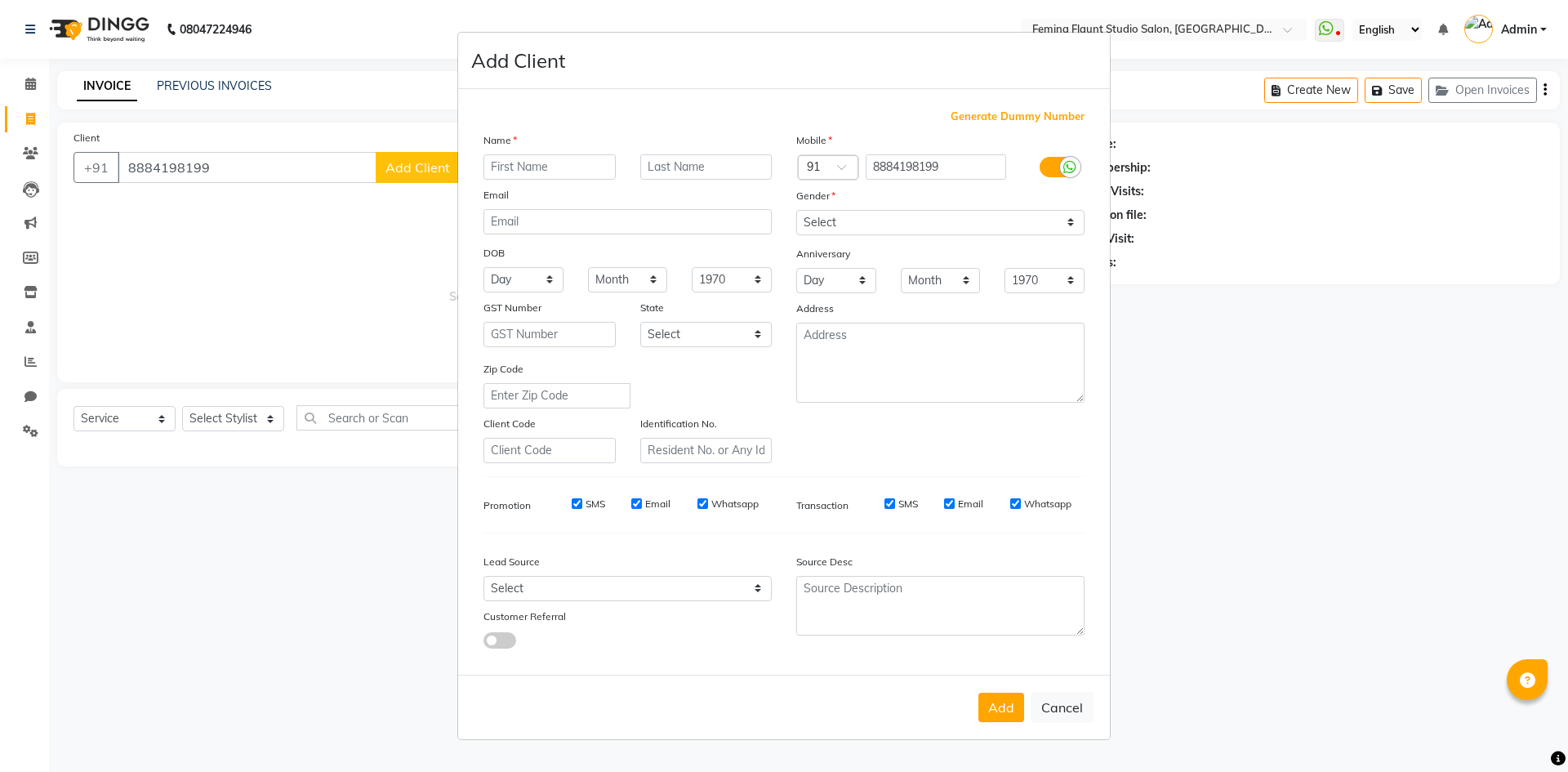
click at [562, 159] on input "text" at bounding box center [549, 167] width 132 height 26
type input "chandhini"
click at [1074, 224] on select "Select [DEMOGRAPHIC_DATA] [DEMOGRAPHIC_DATA] Other Prefer Not To Say" at bounding box center [940, 223] width 288 height 26
select select "[DEMOGRAPHIC_DATA]"
click at [796, 210] on select "Select [DEMOGRAPHIC_DATA] [DEMOGRAPHIC_DATA] Other Prefer Not To Say" at bounding box center [940, 223] width 288 height 26
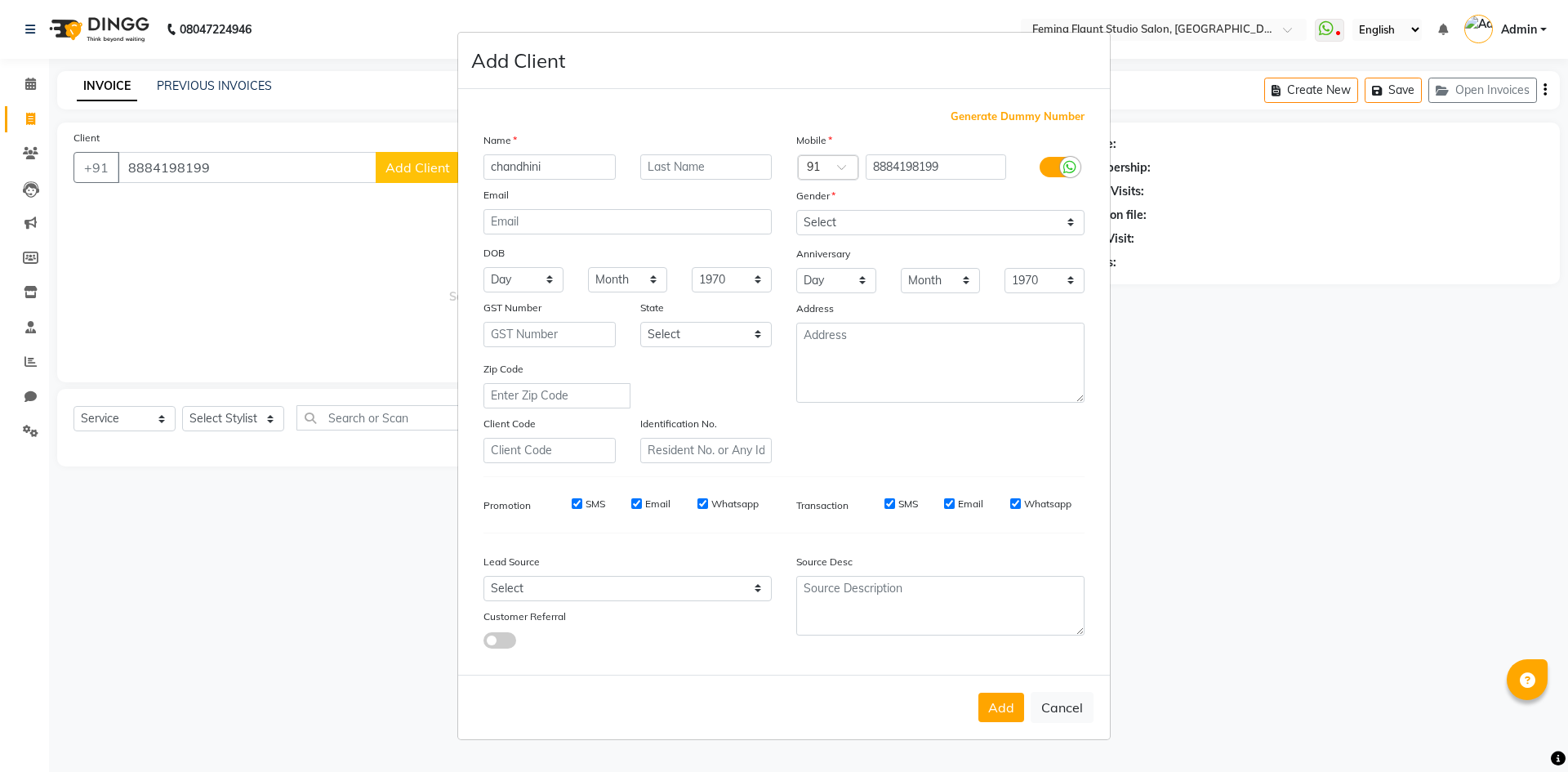
click at [1006, 703] on button "Add" at bounding box center [1001, 707] width 46 height 29
select select
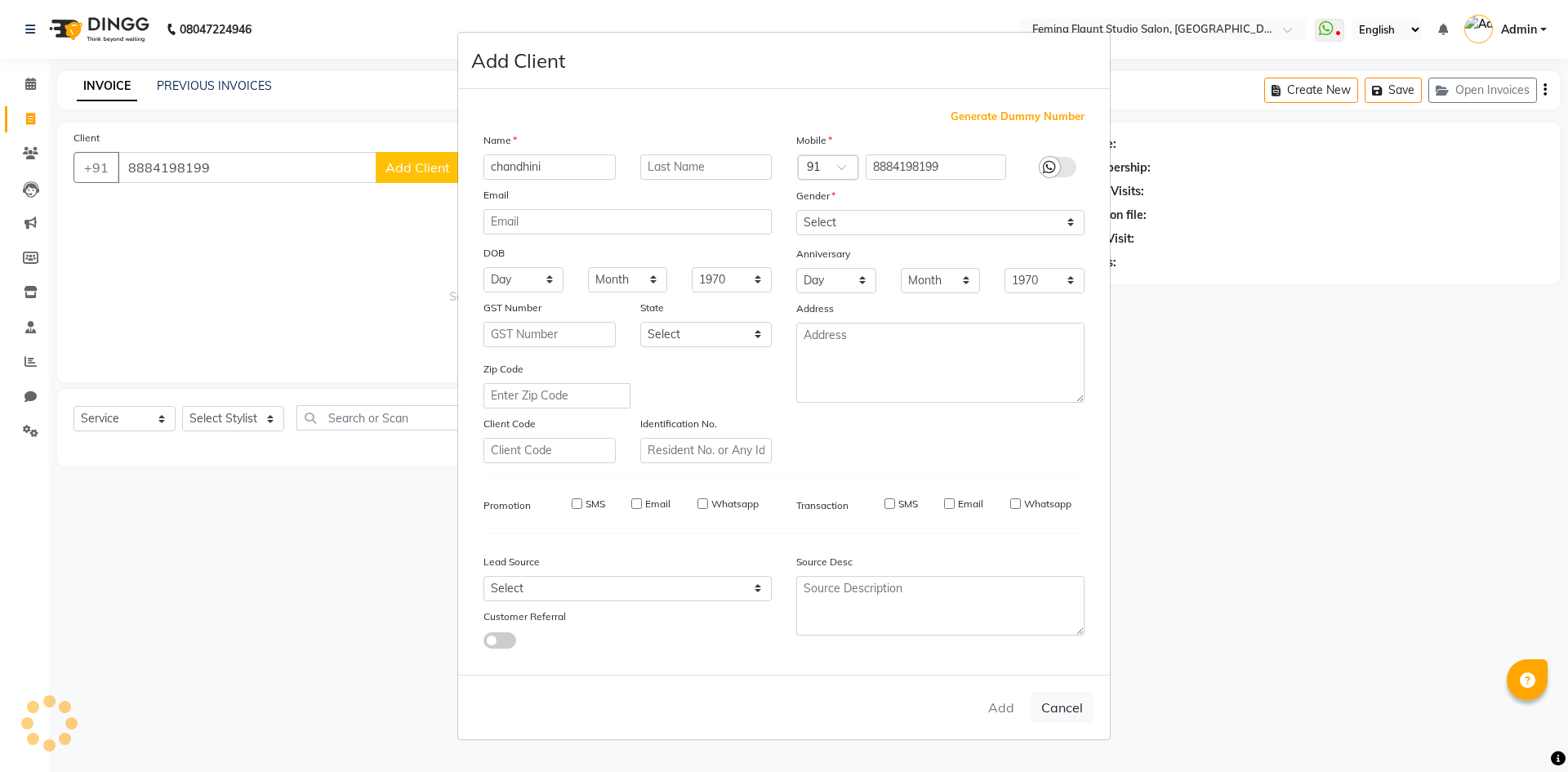
select select
checkbox input "false"
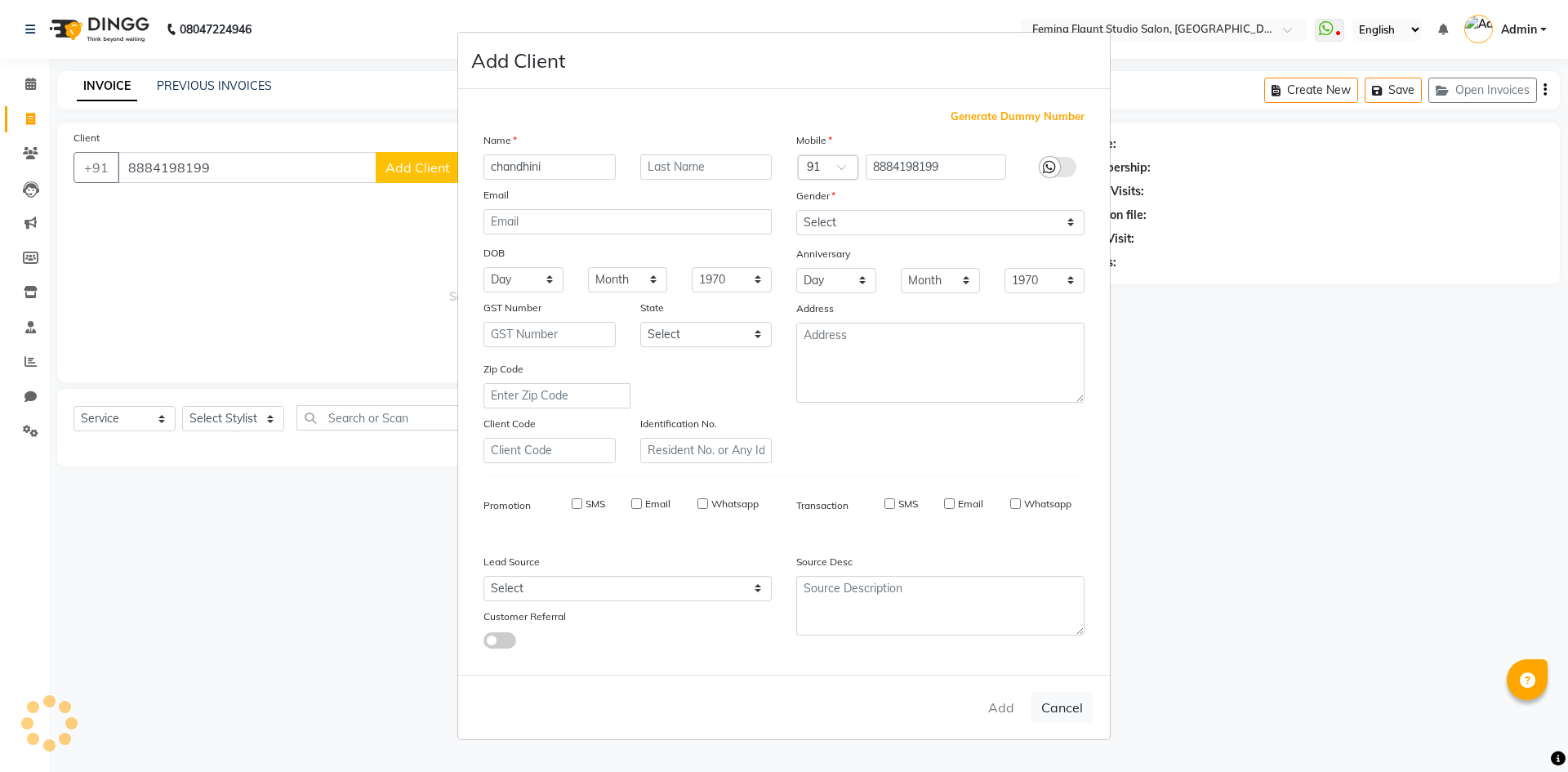
checkbox input "false"
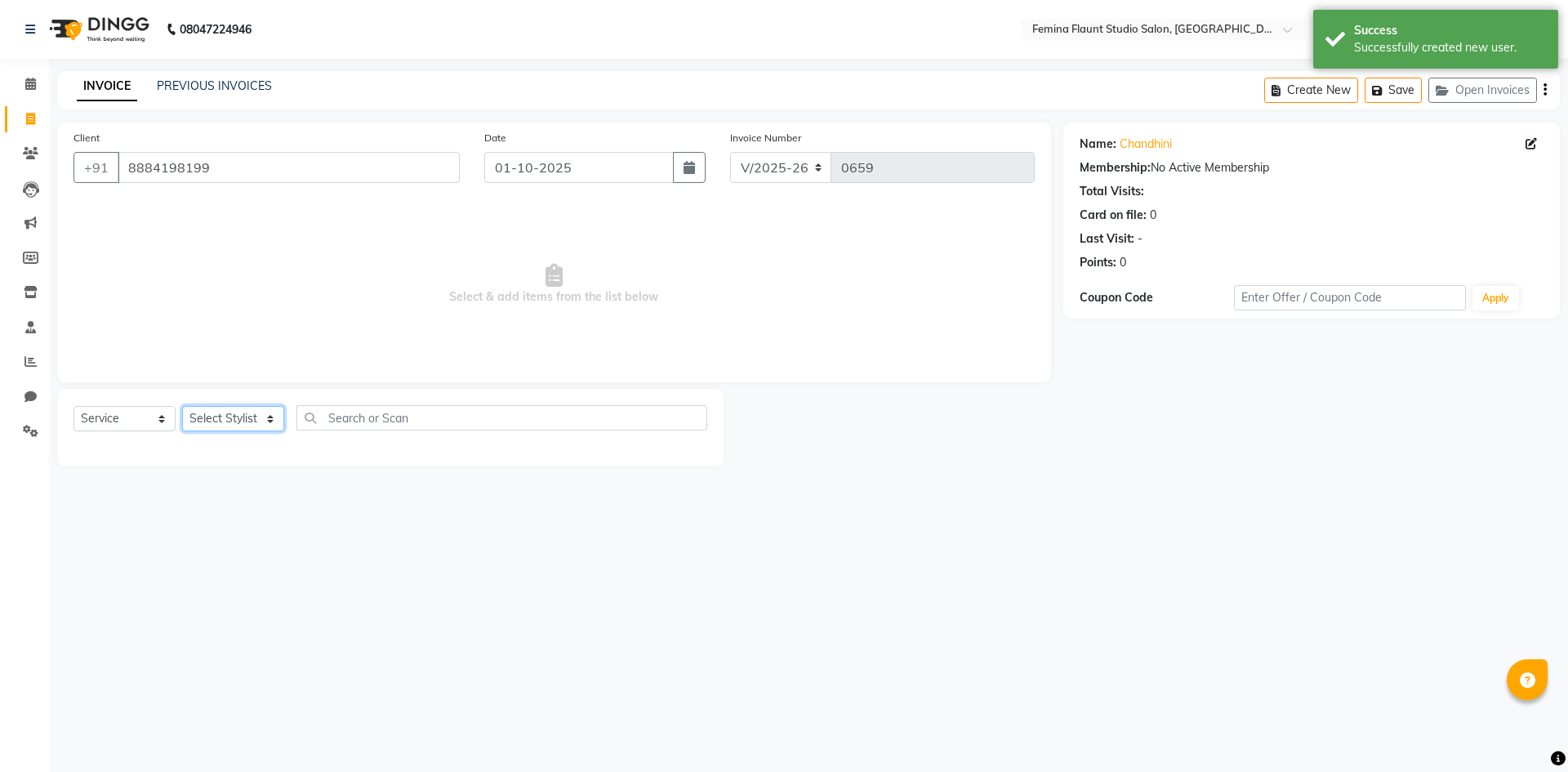
click at [278, 419] on select "Select Stylist Admin Durga [PERSON_NAME] [PERSON_NAME] Sri [PERSON_NAME] [PERSO…" at bounding box center [232, 419] width 102 height 26
select select "91625"
click at [182, 406] on select "Select Stylist Admin Durga [PERSON_NAME] [PERSON_NAME] Sri [PERSON_NAME] [PERSO…" at bounding box center [232, 419] width 102 height 26
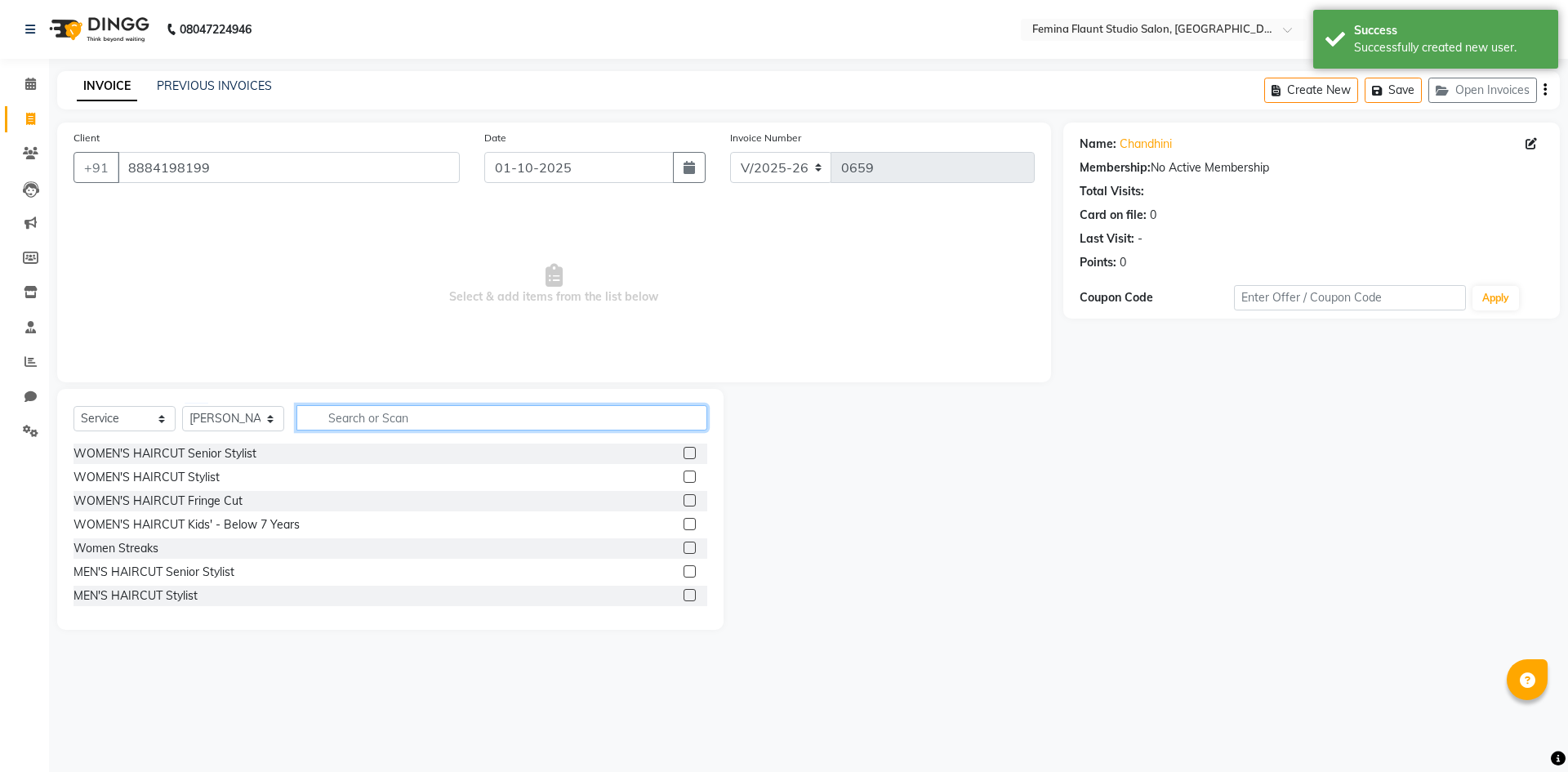
click at [390, 416] on input "text" at bounding box center [501, 418] width 411 height 26
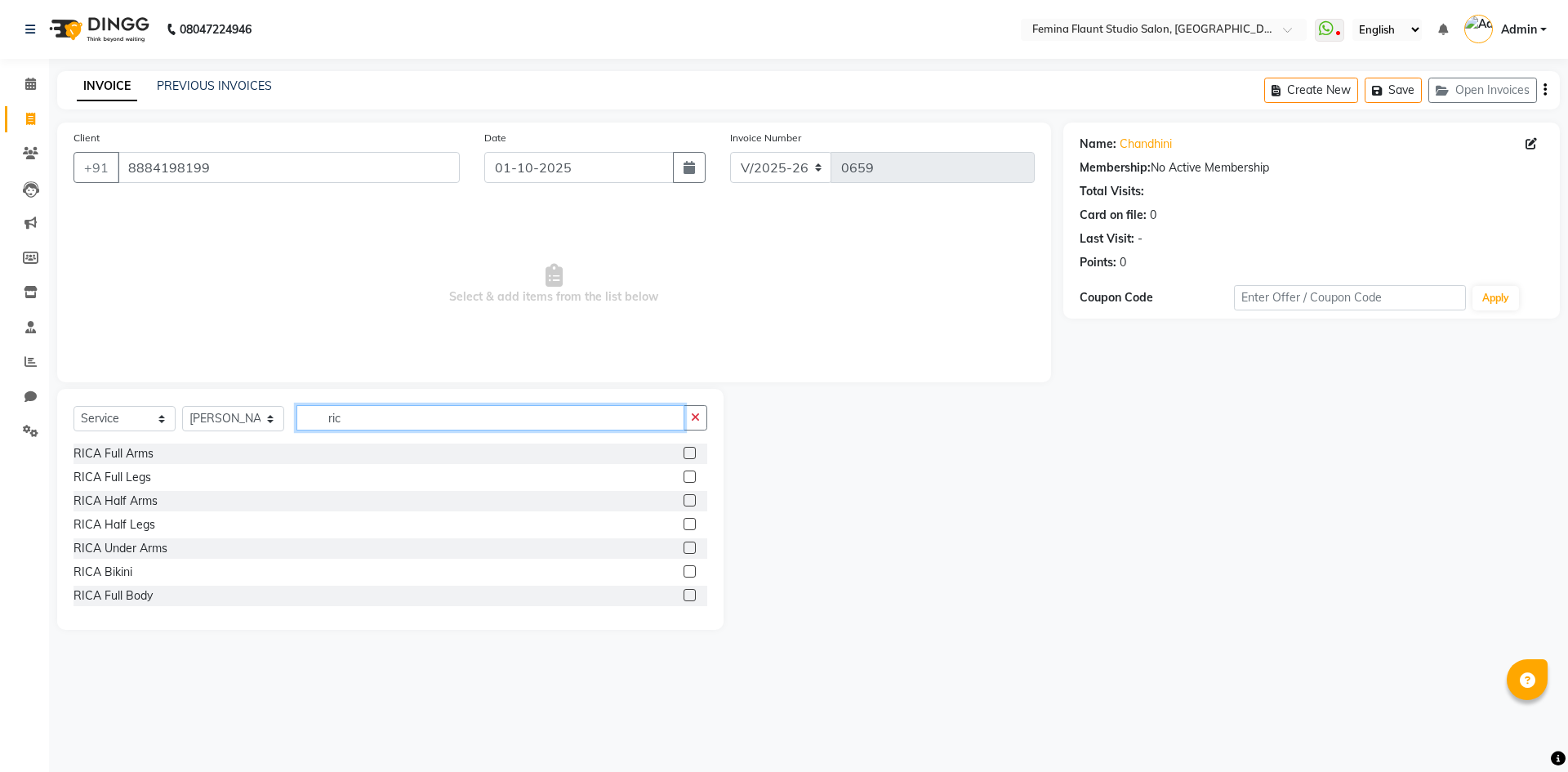
type input "ric"
click at [684, 450] on label at bounding box center [690, 453] width 12 height 12
click at [684, 450] on input "checkbox" at bounding box center [689, 454] width 11 height 11
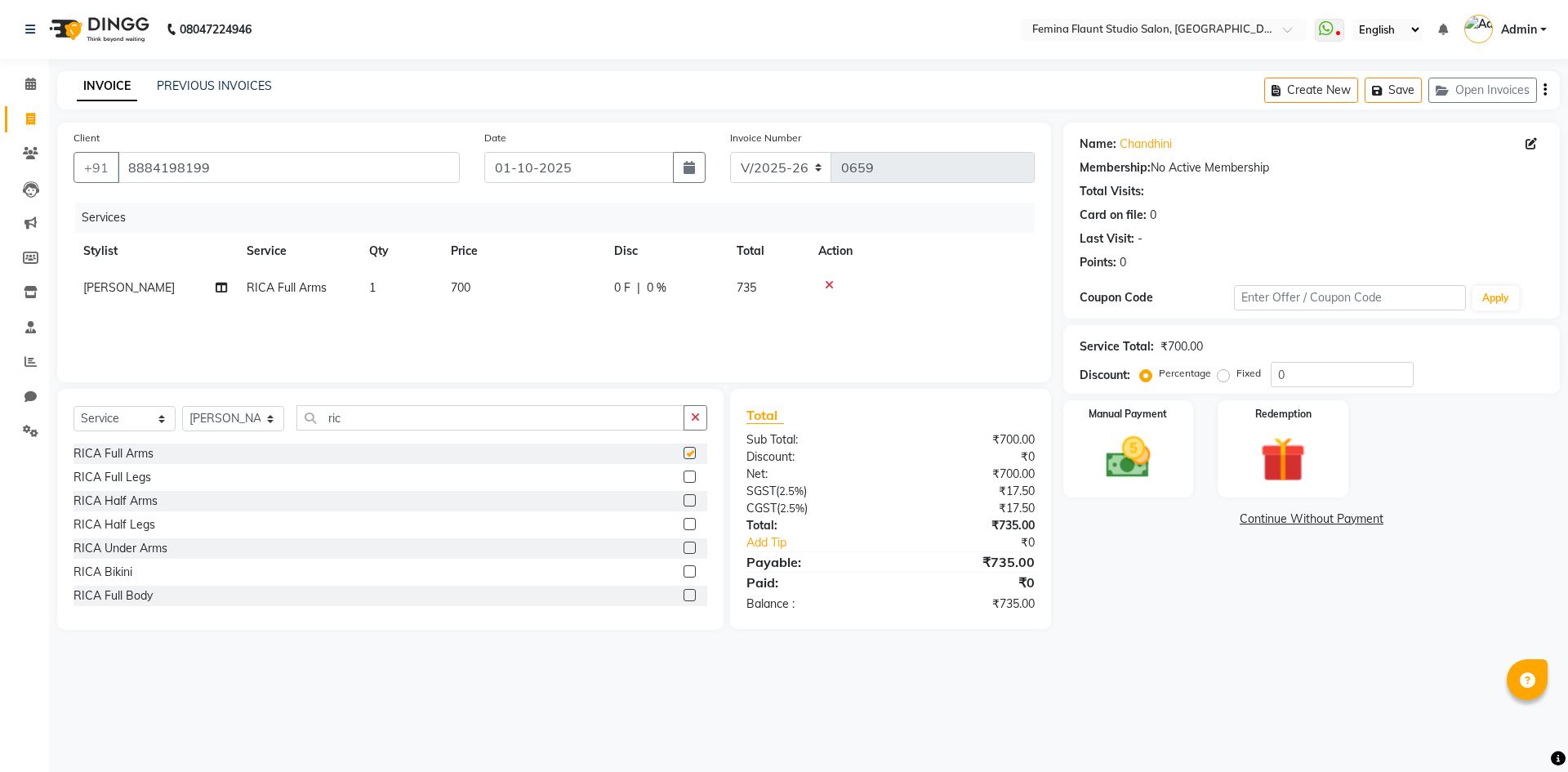
checkbox input "false"
click at [684, 523] on label at bounding box center [690, 524] width 12 height 12
click at [684, 523] on input "checkbox" at bounding box center [689, 525] width 11 height 11
checkbox input "false"
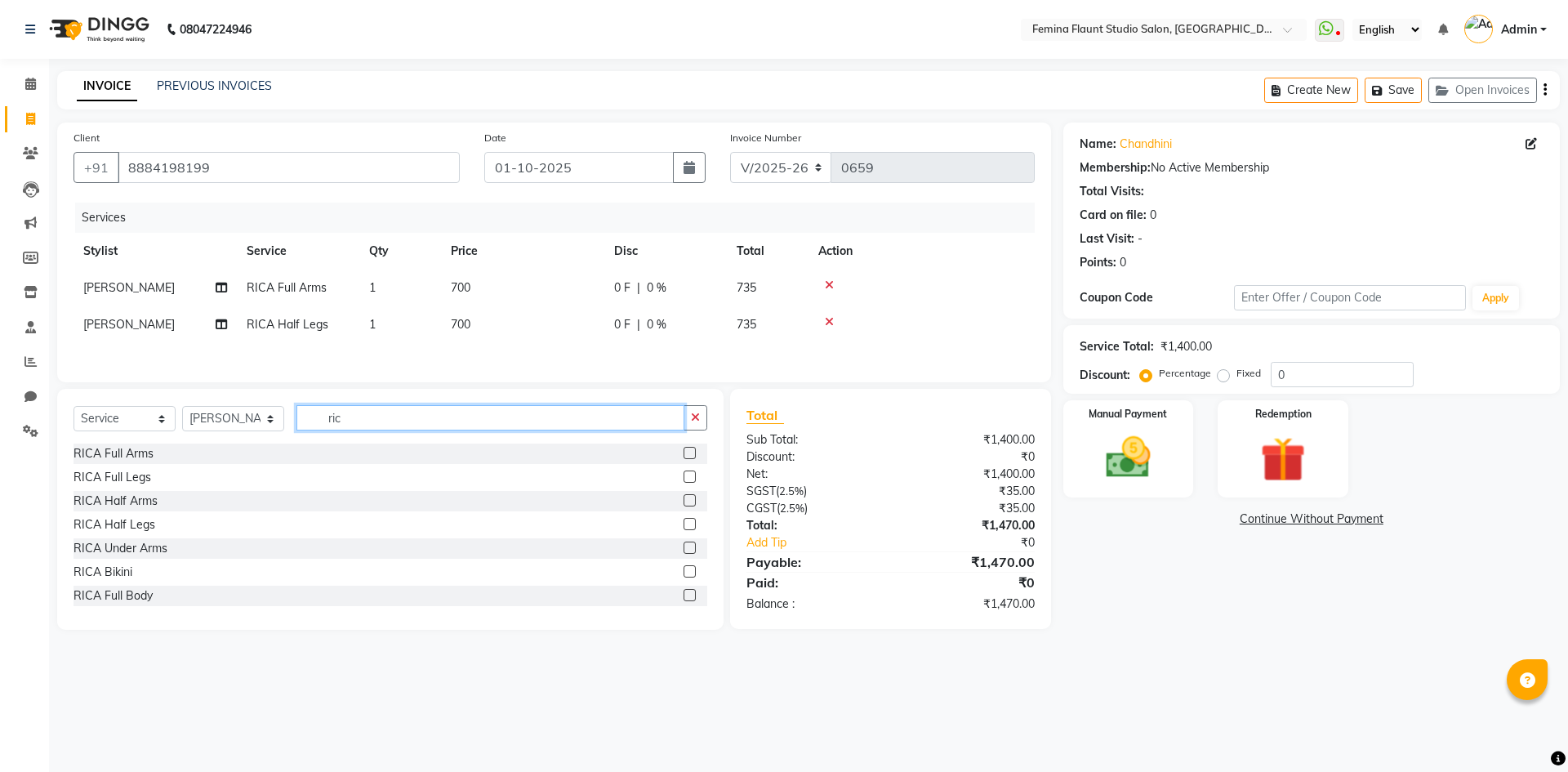
click at [573, 418] on input "ric" at bounding box center [490, 418] width 388 height 26
type input "r"
type input "eye"
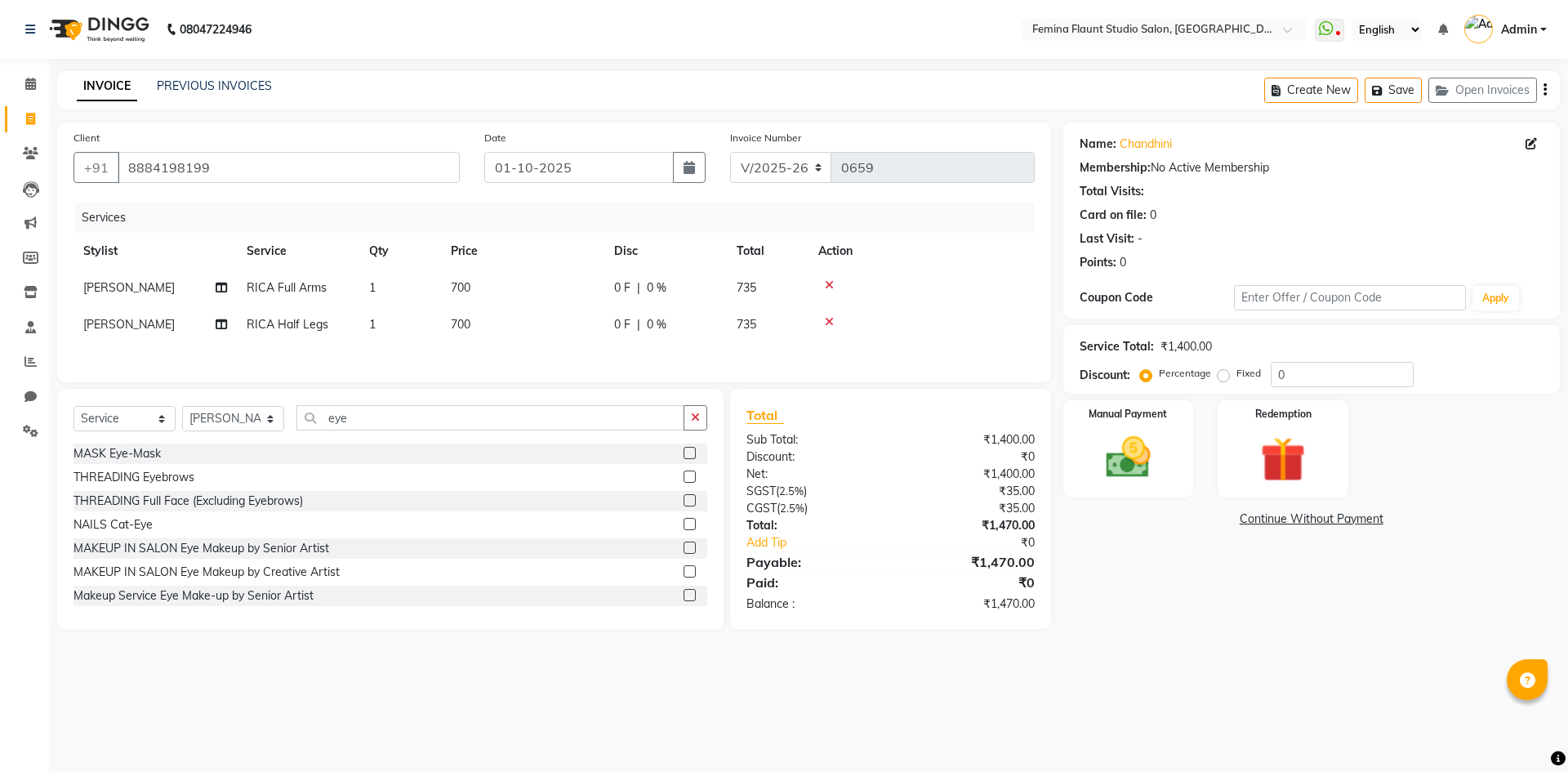
click at [684, 474] on label at bounding box center [690, 477] width 12 height 12
click at [684, 474] on input "checkbox" at bounding box center [689, 477] width 11 height 11
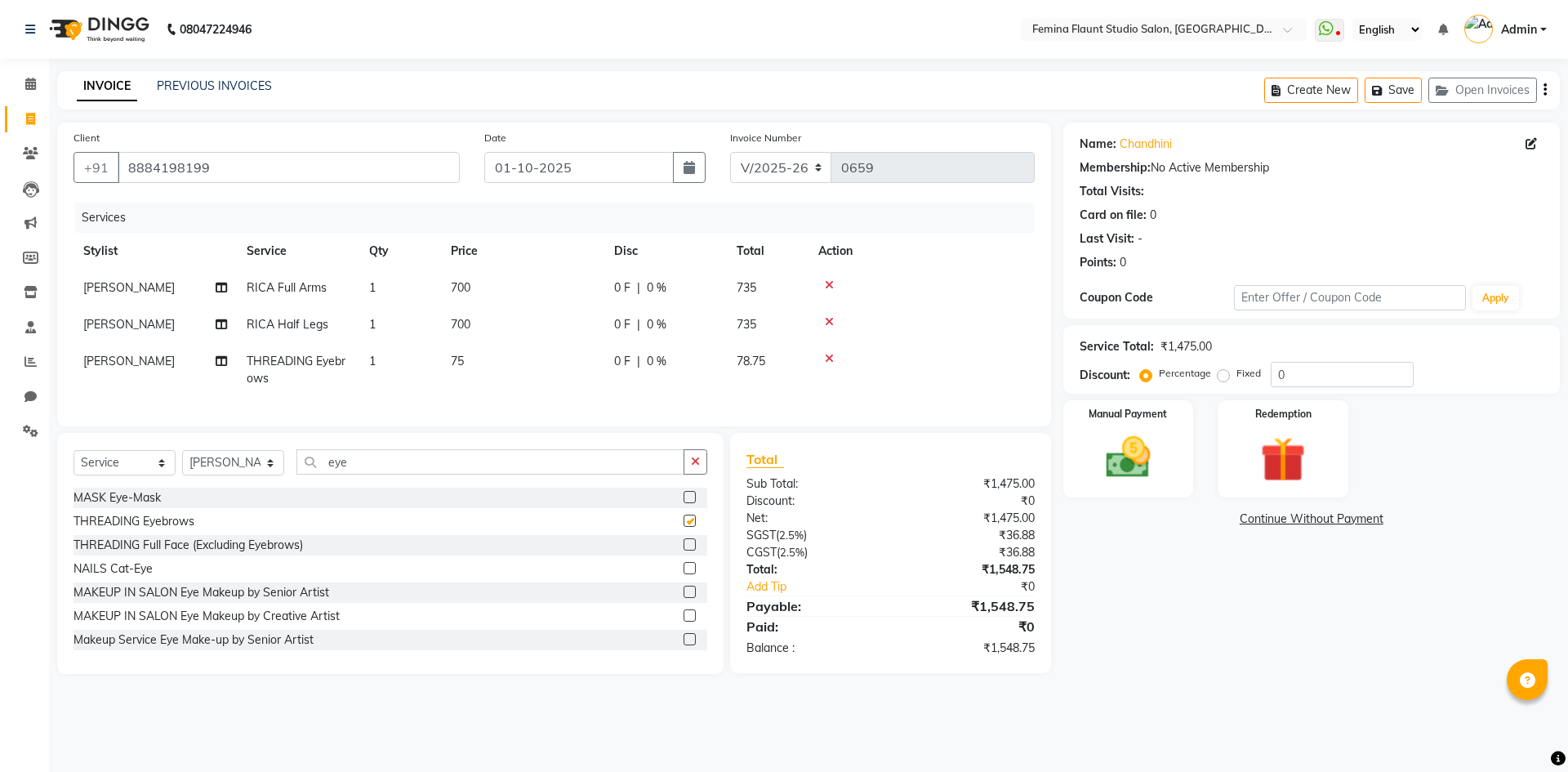
checkbox input "false"
click at [494, 359] on td "75" at bounding box center [522, 370] width 163 height 54
select select "91625"
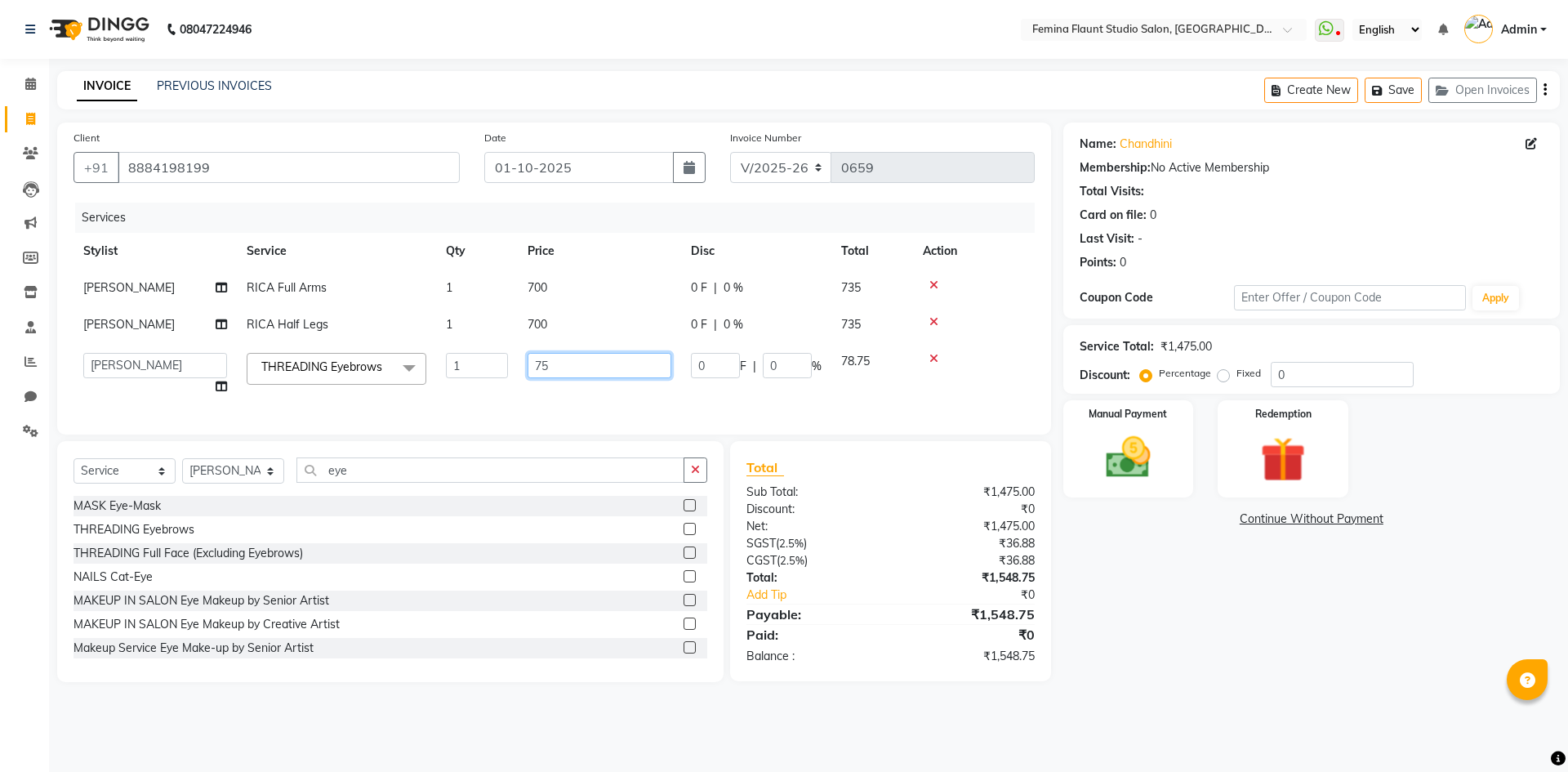
click at [553, 374] on input "75" at bounding box center [600, 366] width 144 height 26
type input "7"
type input "60"
drag, startPoint x: 1236, startPoint y: 641, endPoint x: 1224, endPoint y: 639, distance: 12.2
click at [1230, 639] on div "Name: [PERSON_NAME] Membership: No Active Membership Total Visits: Card on file…" at bounding box center [1318, 402] width 509 height 560
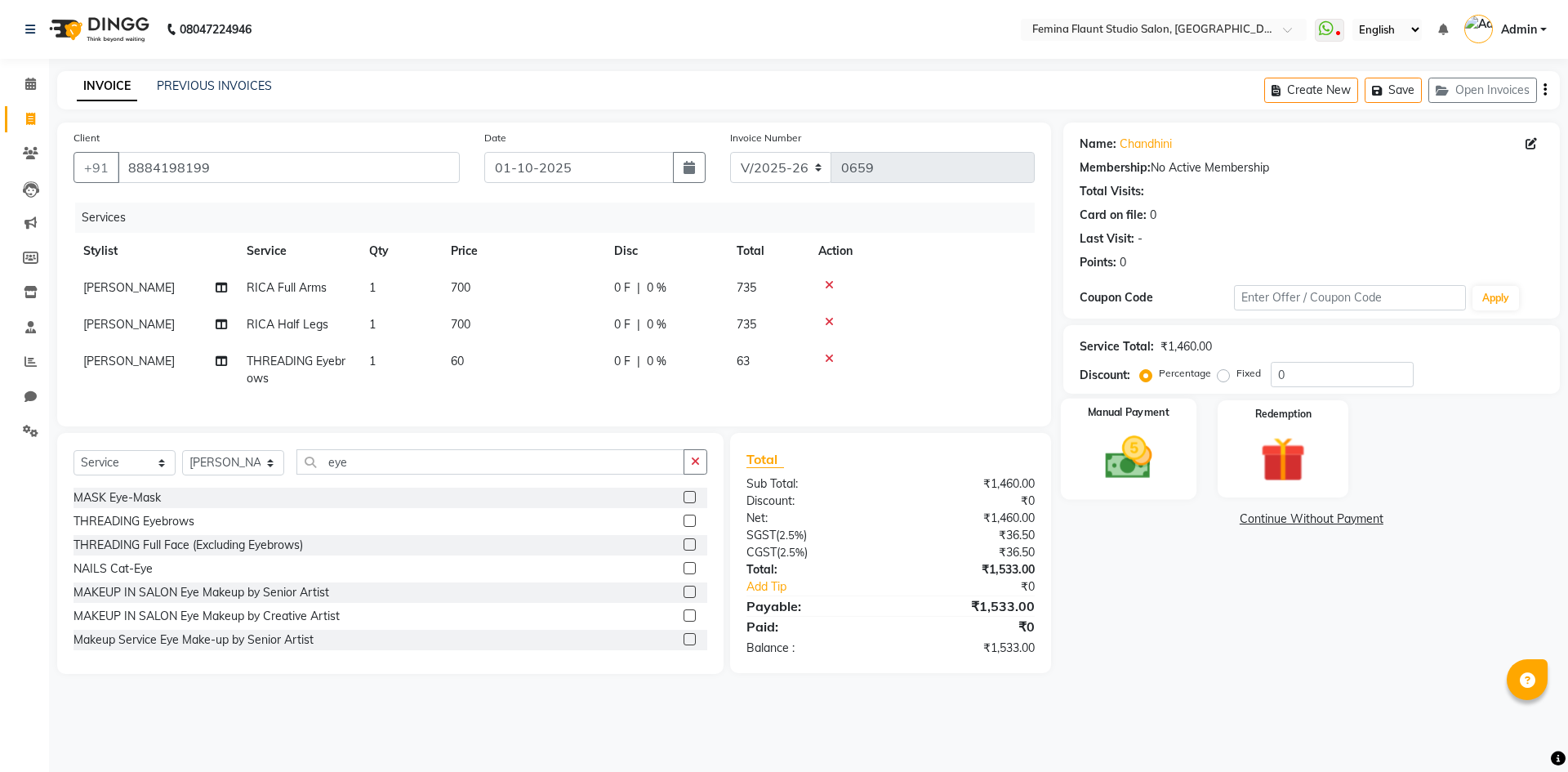
click at [1125, 440] on img at bounding box center [1129, 457] width 76 height 54
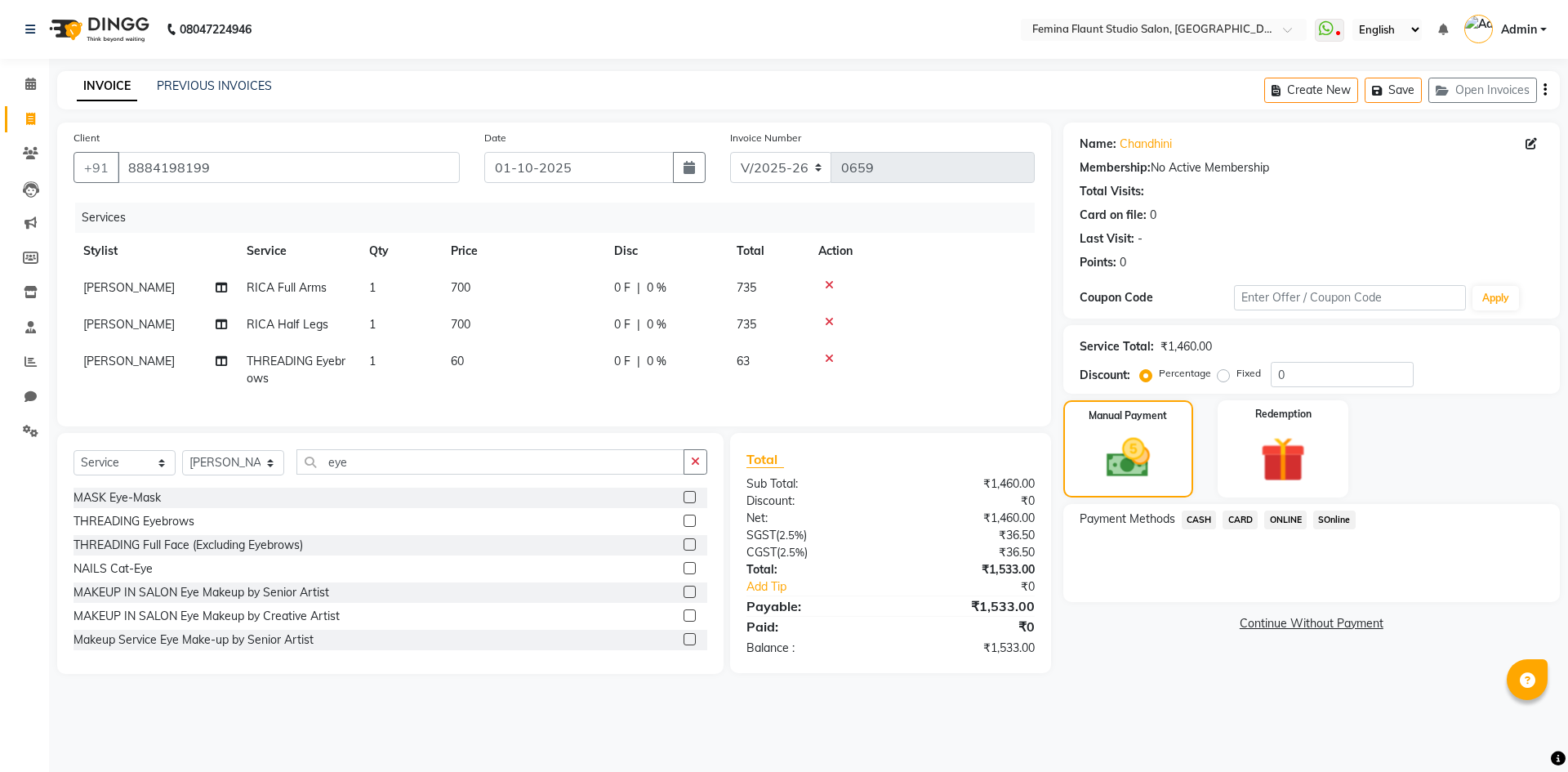
click at [1196, 517] on span "CASH" at bounding box center [1200, 520] width 35 height 19
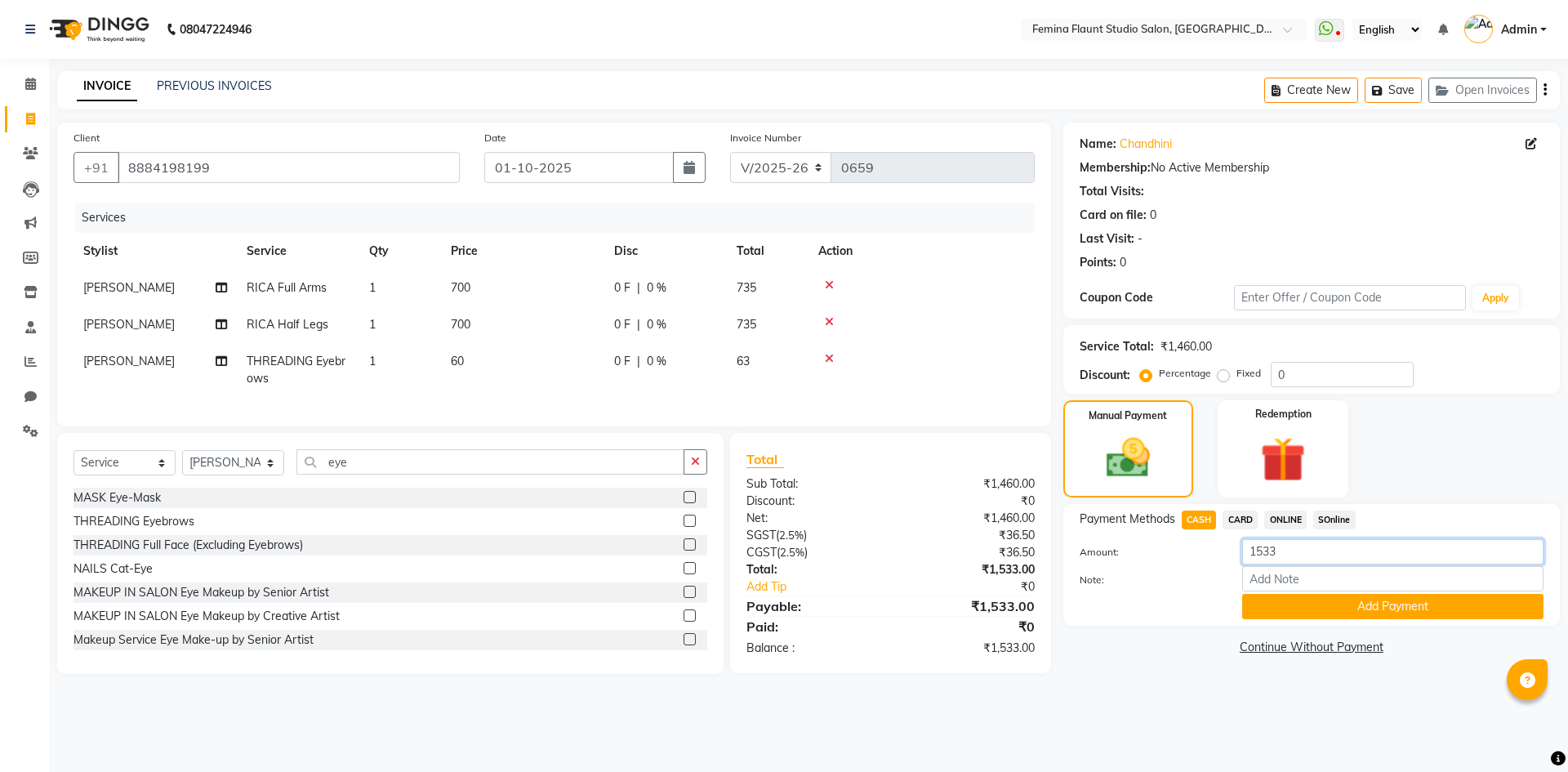
click at [1295, 545] on input "1533" at bounding box center [1393, 552] width 302 height 26
type input "1500"
click at [1298, 603] on button "Add Payment" at bounding box center [1393, 607] width 302 height 26
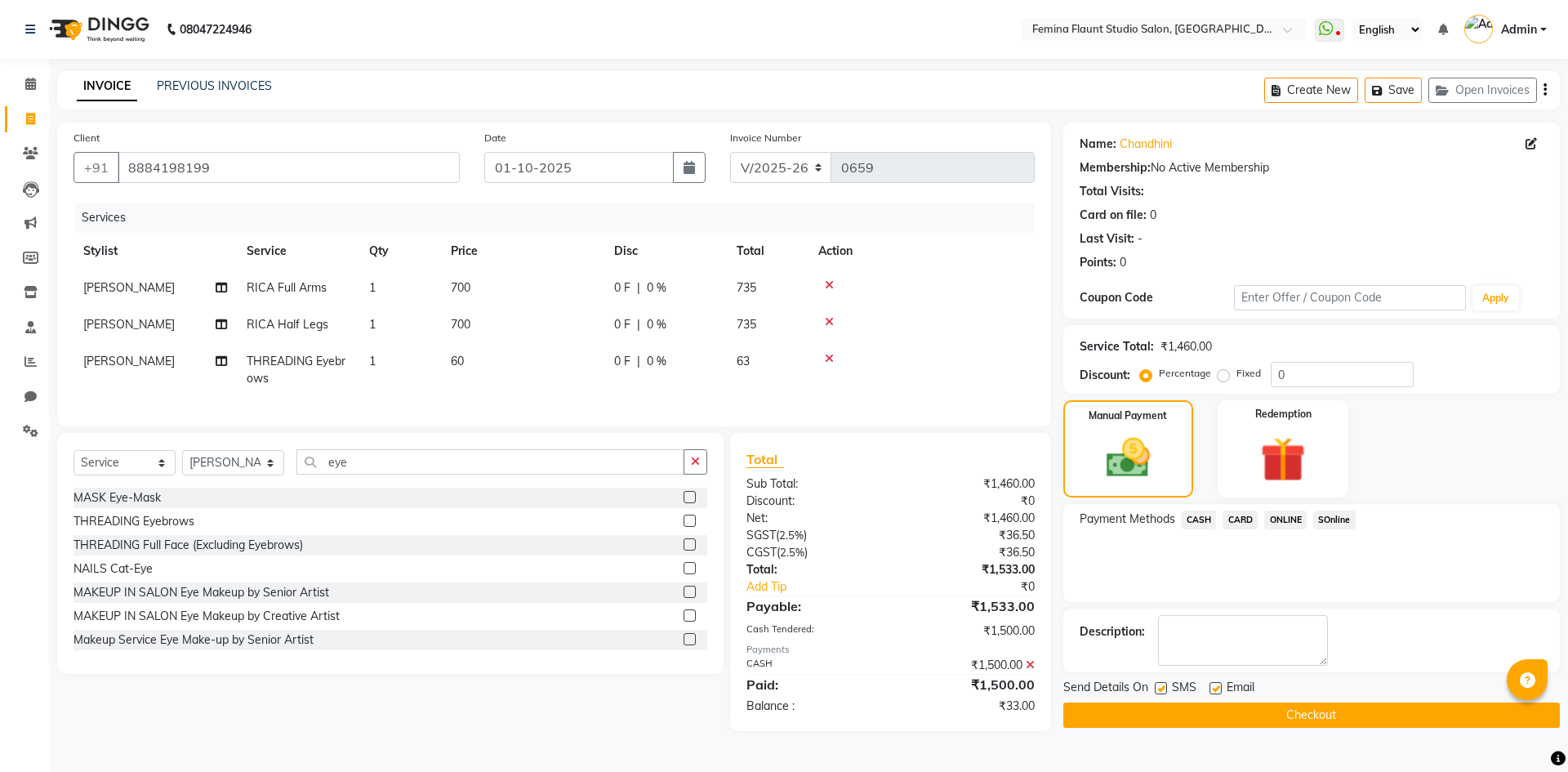
click at [1278, 516] on span "ONLINE" at bounding box center [1286, 520] width 43 height 19
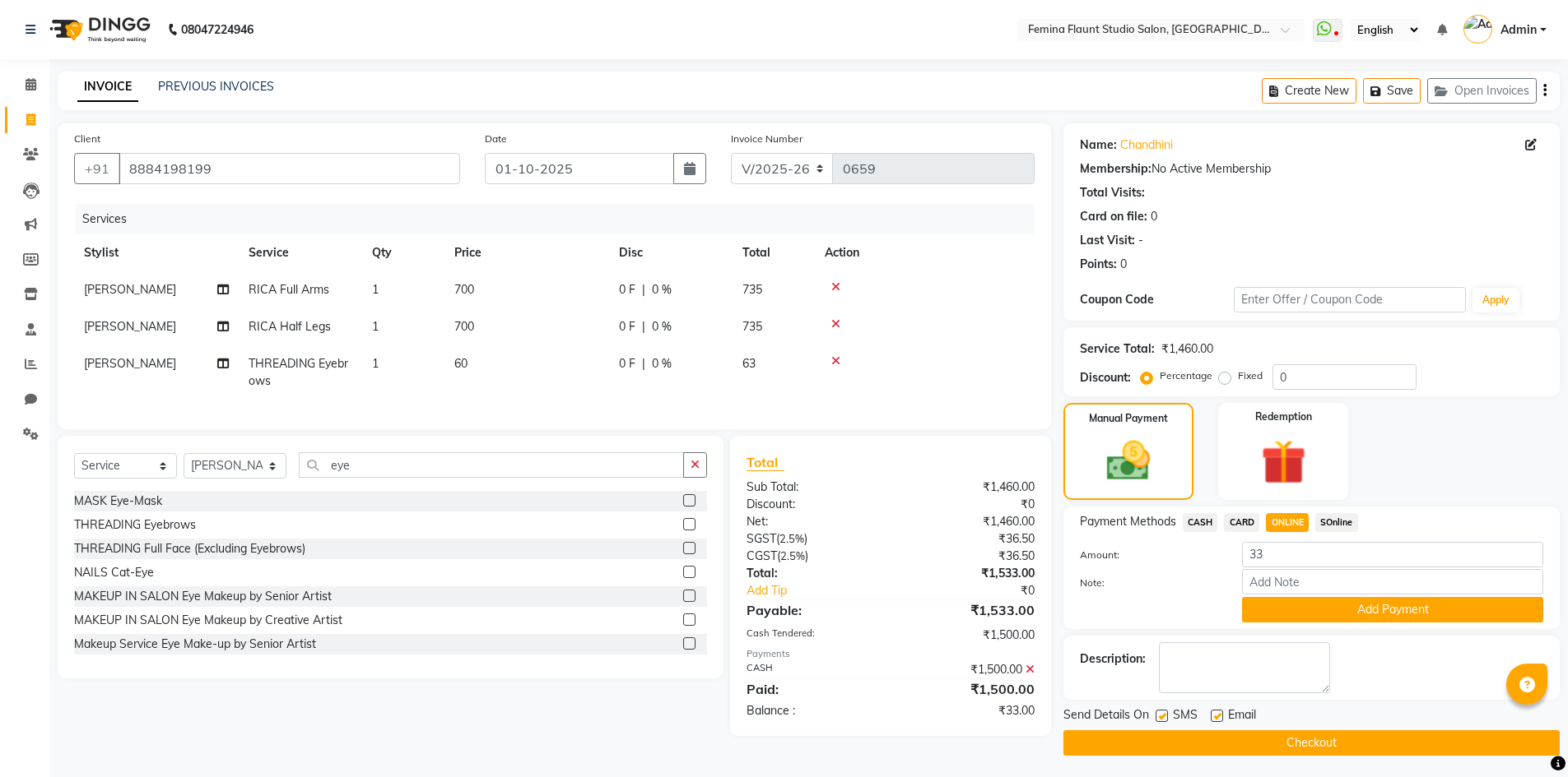
click at [1332, 742] on button "Checkout" at bounding box center [1311, 743] width 496 height 26
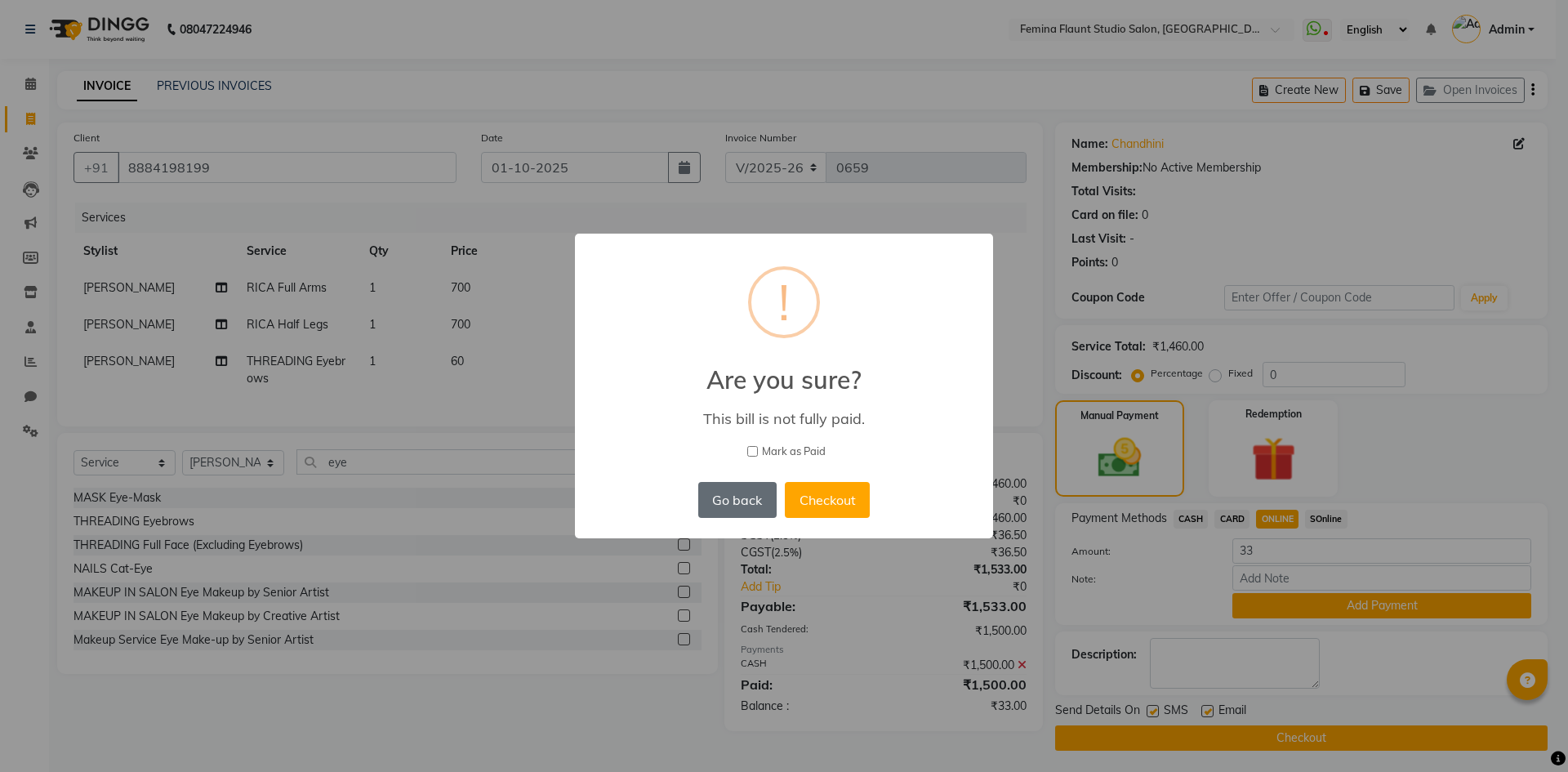
click at [742, 496] on button "Go back" at bounding box center [738, 500] width 78 height 36
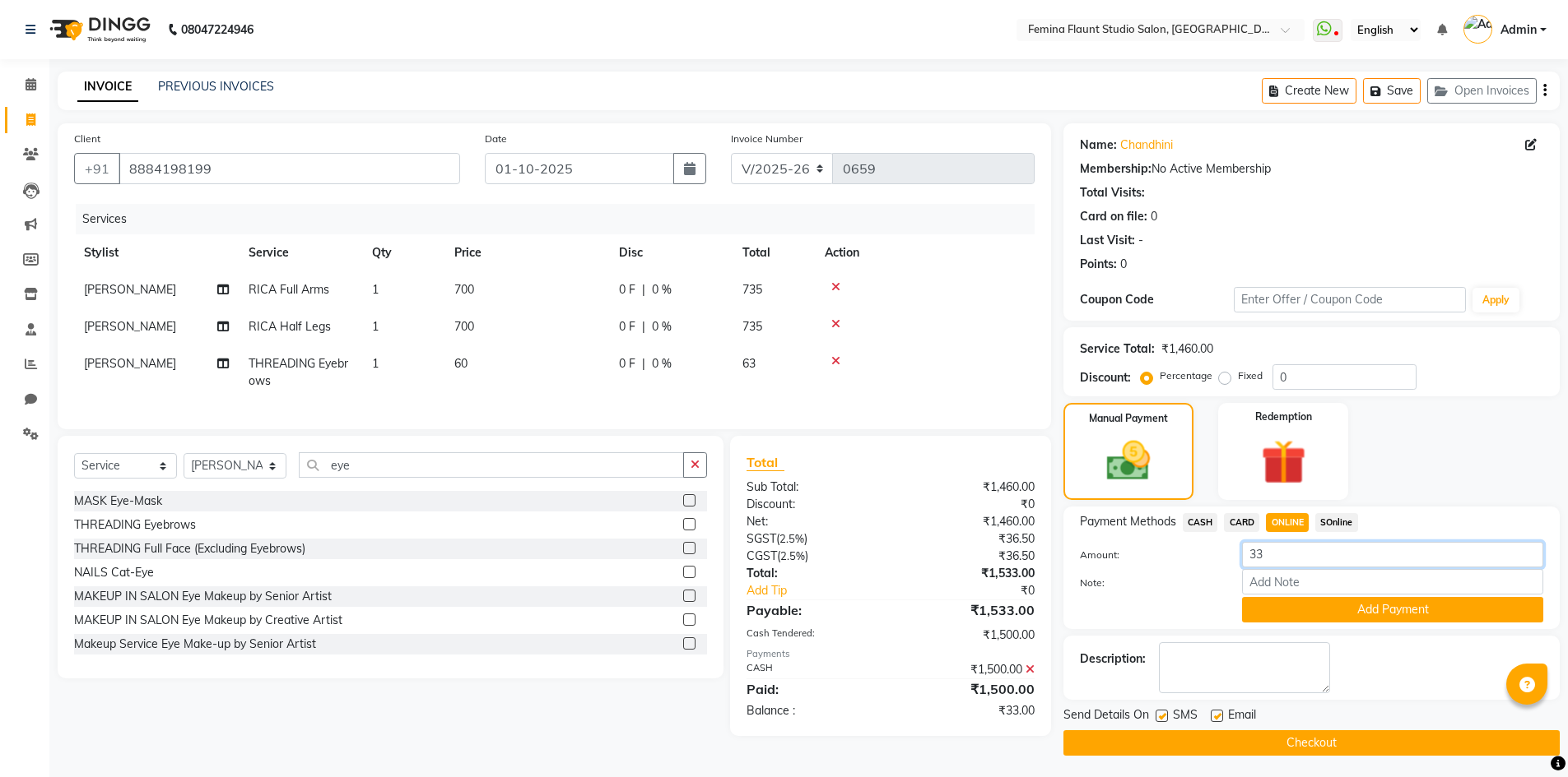
click at [1287, 548] on input "33" at bounding box center [1392, 555] width 301 height 26
click at [1348, 603] on button "Add Payment" at bounding box center [1392, 610] width 301 height 26
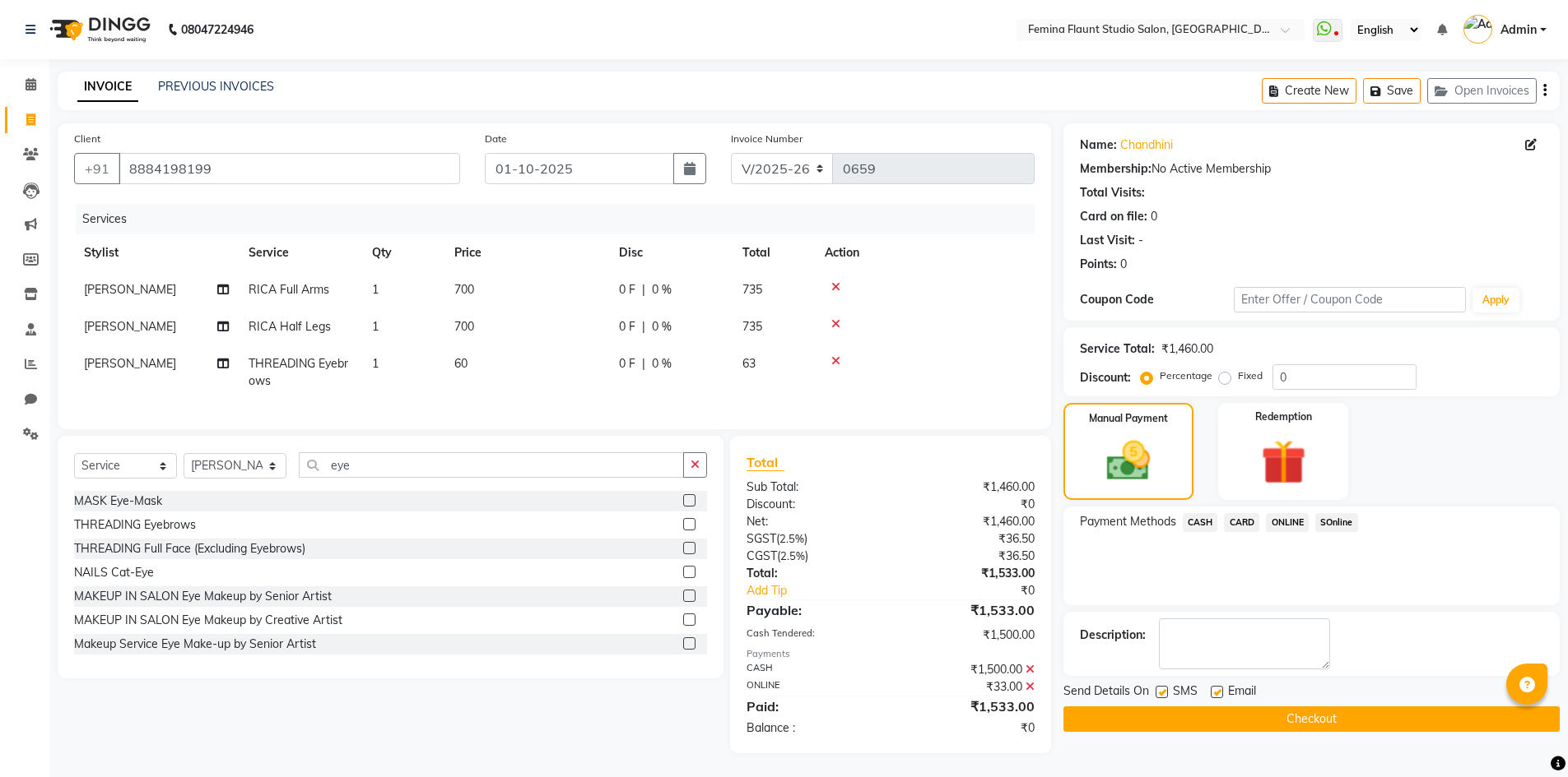
click at [1287, 714] on button "Checkout" at bounding box center [1311, 719] width 496 height 26
